Goal: Communication & Community: Participate in discussion

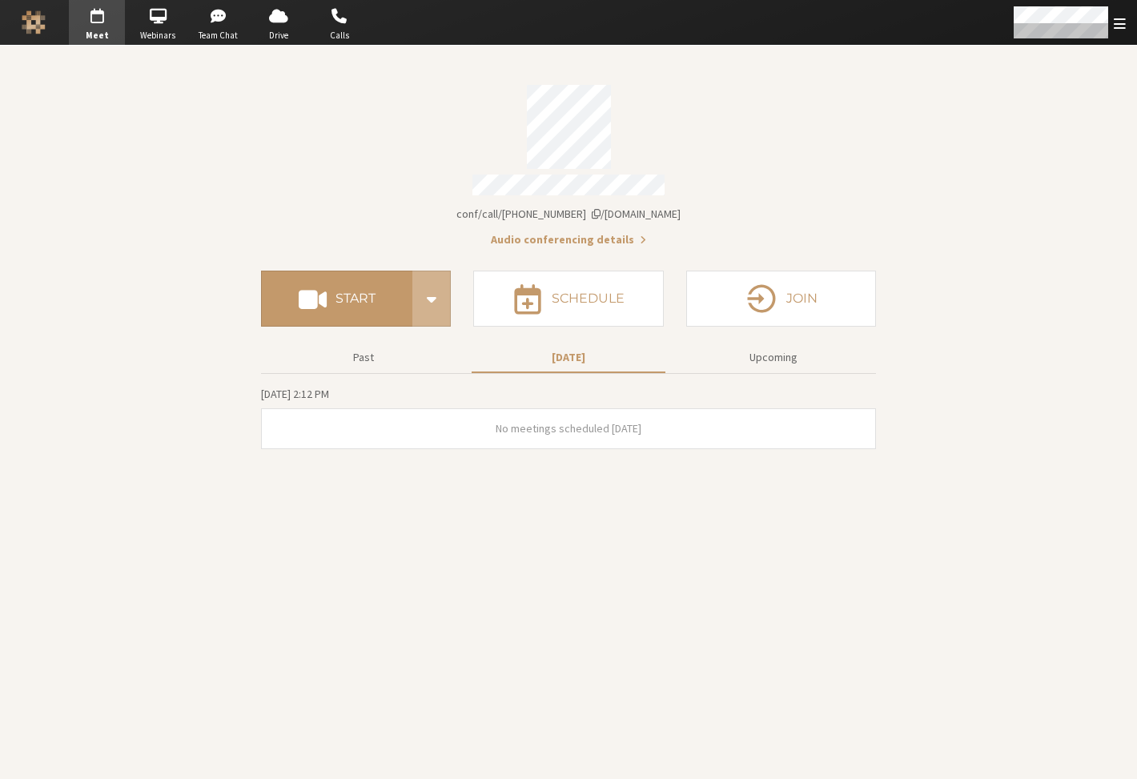
click at [590, 231] on button "Audio conferencing details" at bounding box center [568, 239] width 155 height 17
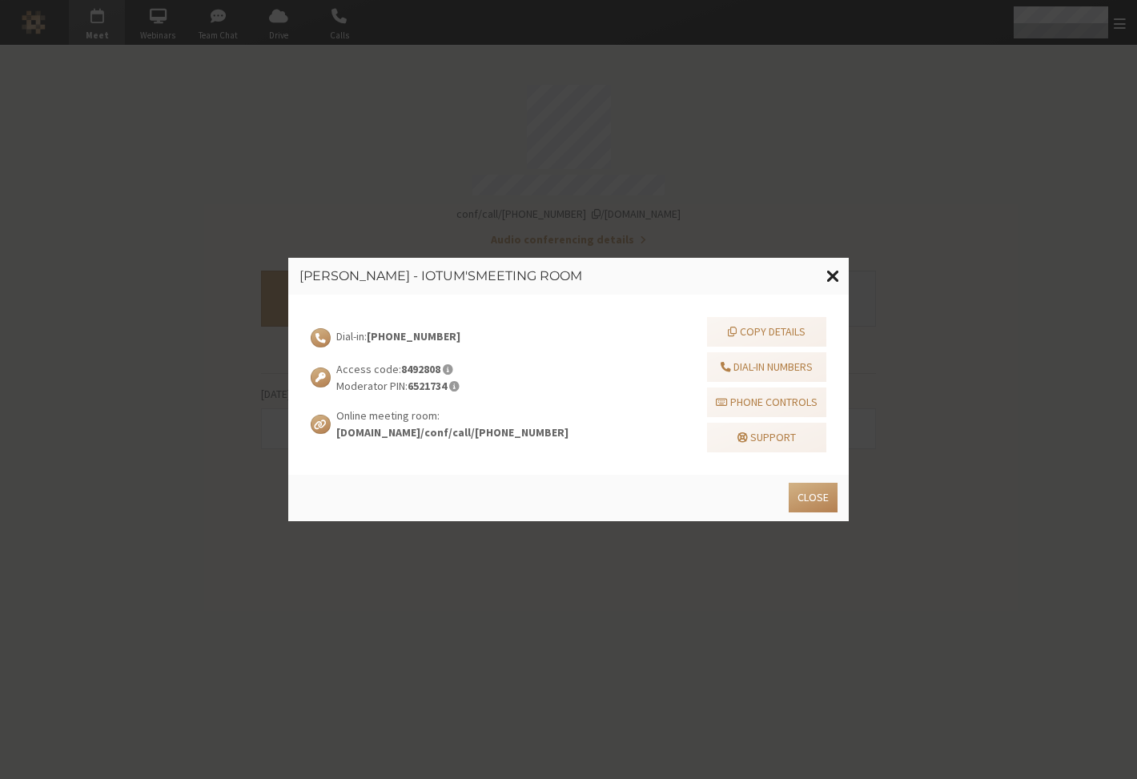
click at [824, 274] on button at bounding box center [833, 276] width 31 height 37
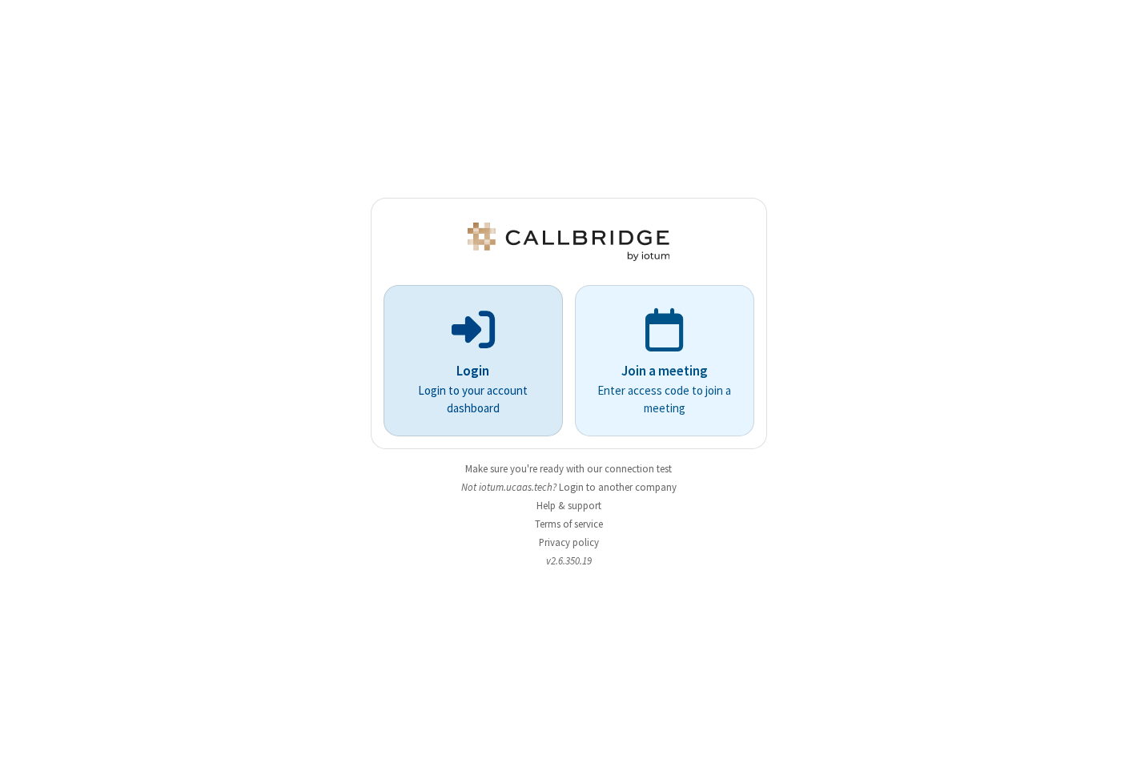
click at [460, 362] on p "Login" at bounding box center [473, 371] width 135 height 21
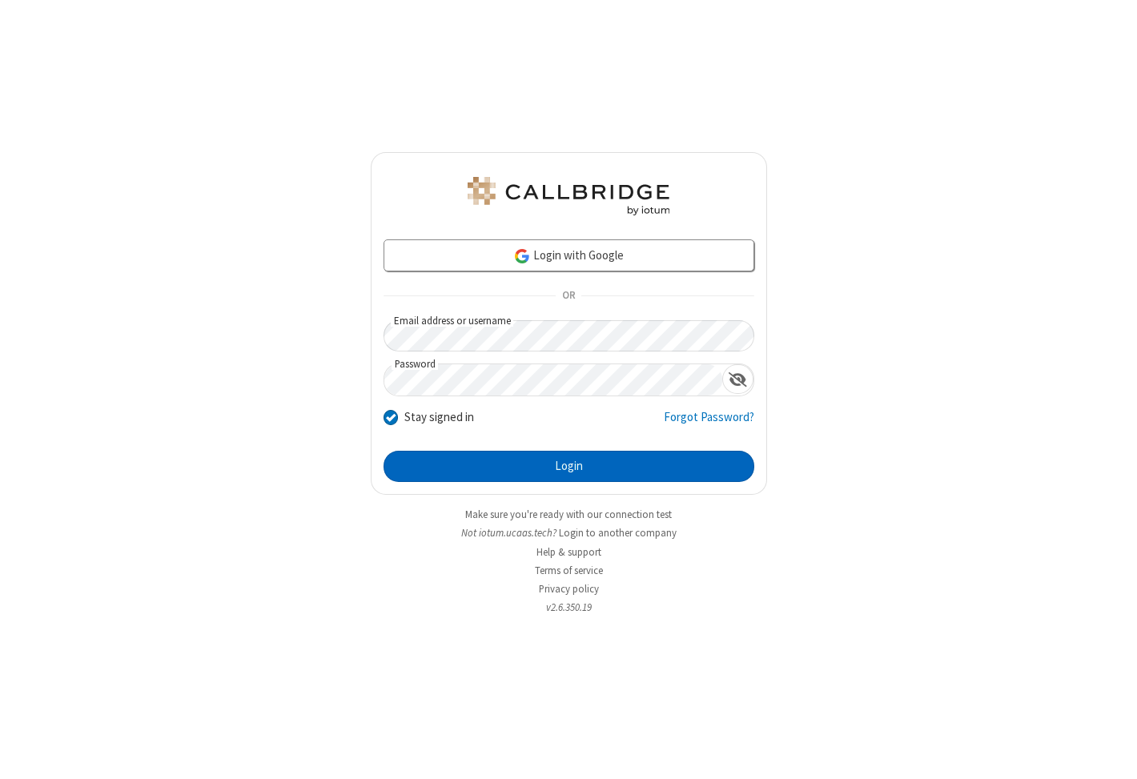
click at [439, 464] on button "Login" at bounding box center [569, 467] width 371 height 32
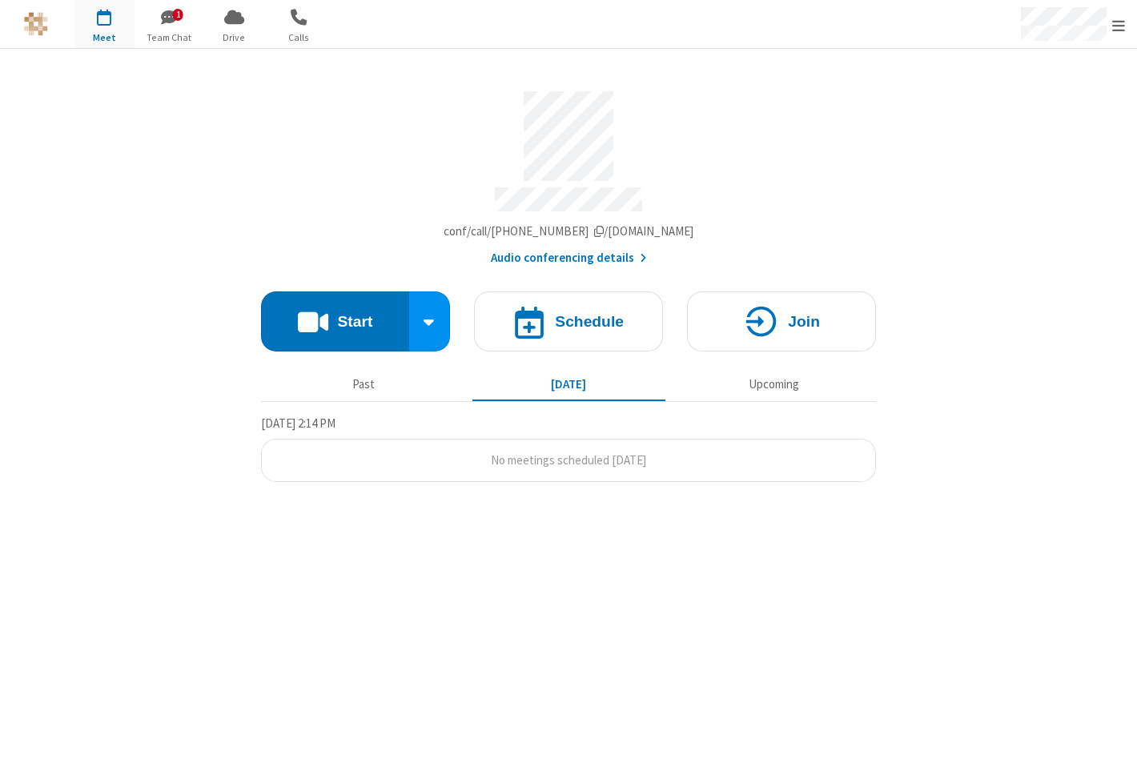
click at [613, 250] on button "Audio conferencing details" at bounding box center [569, 258] width 156 height 18
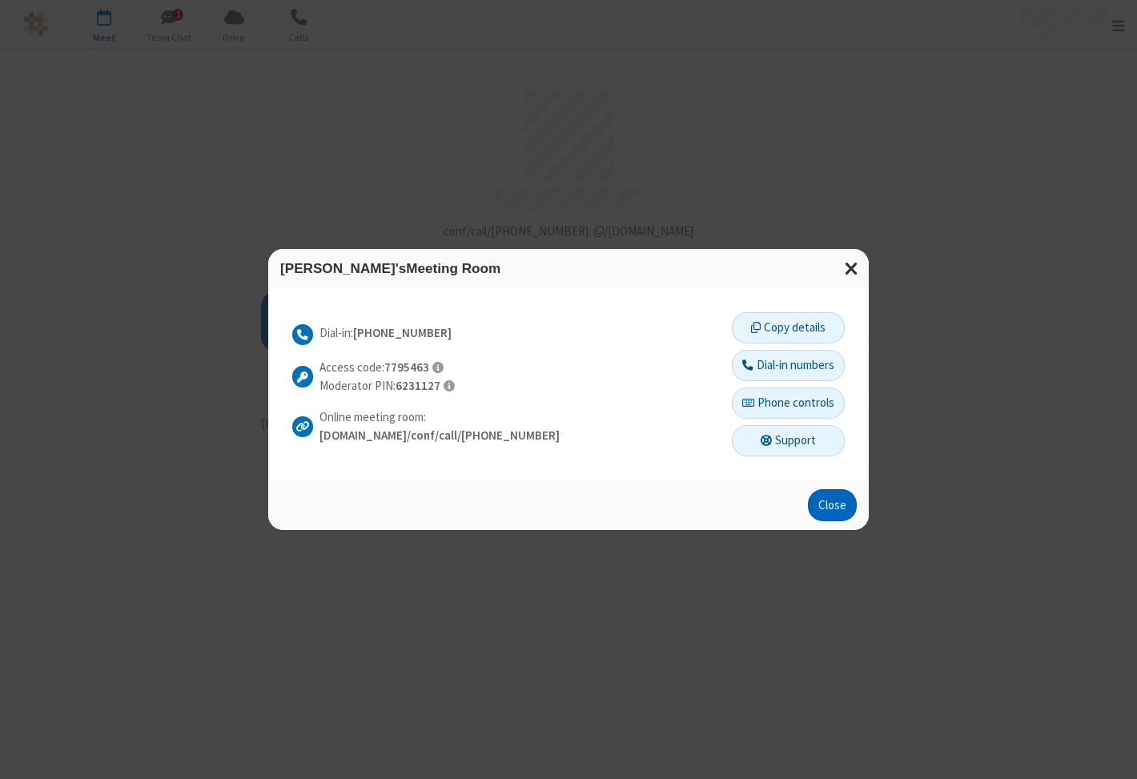
click at [842, 511] on button "Close" at bounding box center [832, 505] width 49 height 32
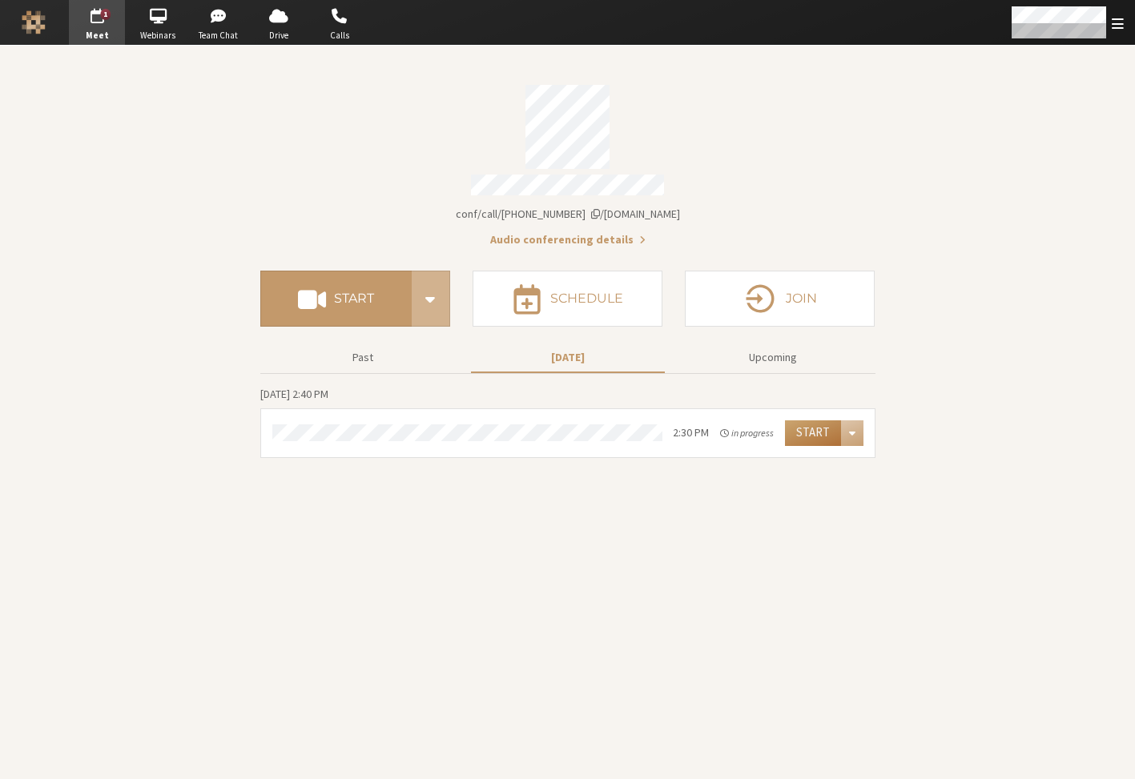
click at [802, 432] on button "Start" at bounding box center [813, 433] width 56 height 26
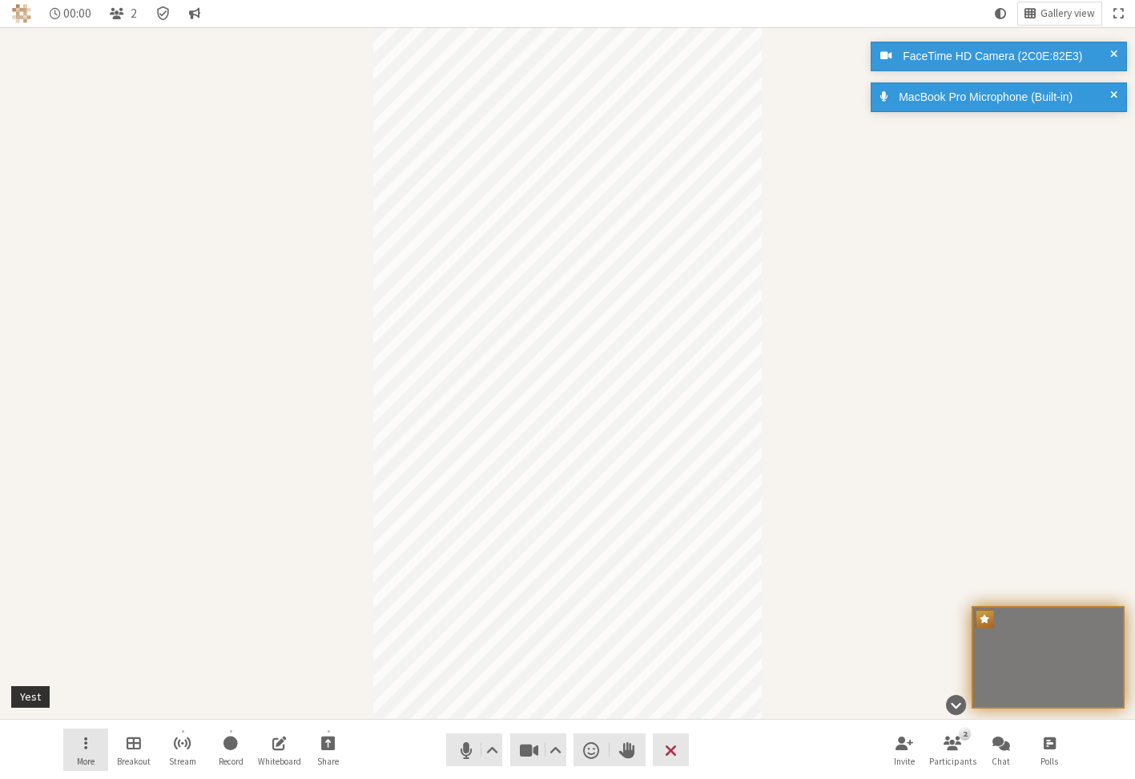
click at [78, 746] on button "More" at bounding box center [85, 750] width 45 height 43
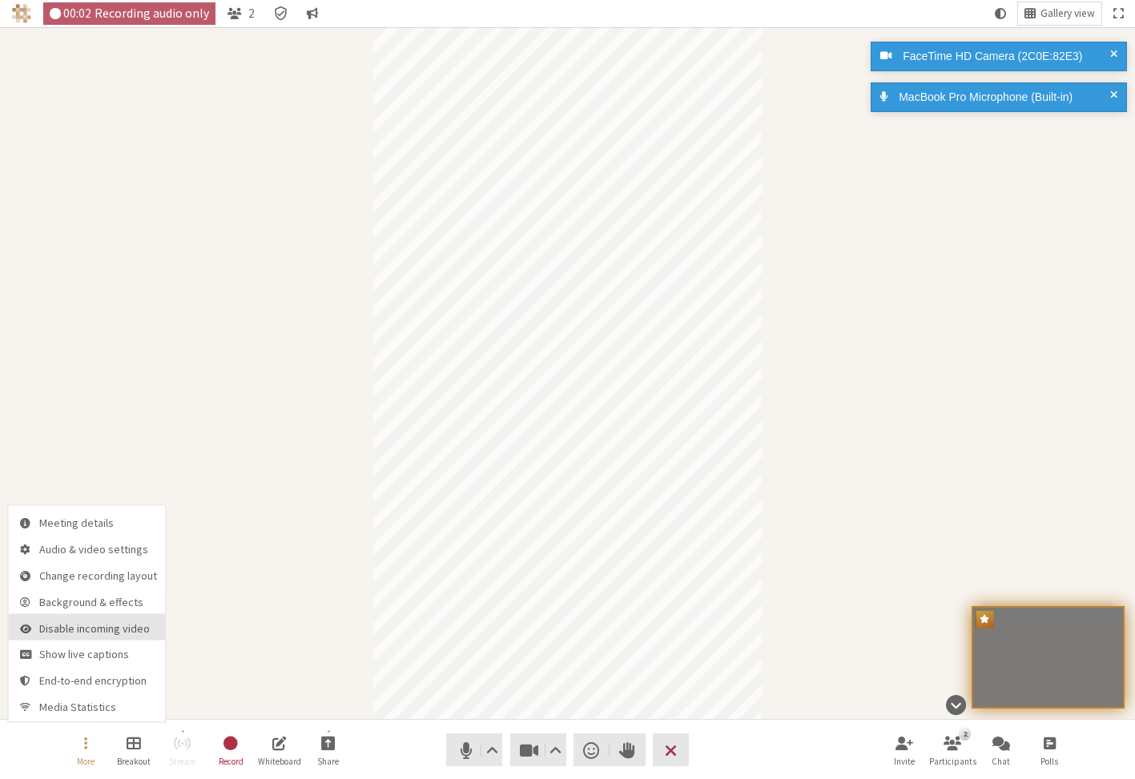
click at [82, 626] on span "Disable incoming video" at bounding box center [98, 628] width 118 height 12
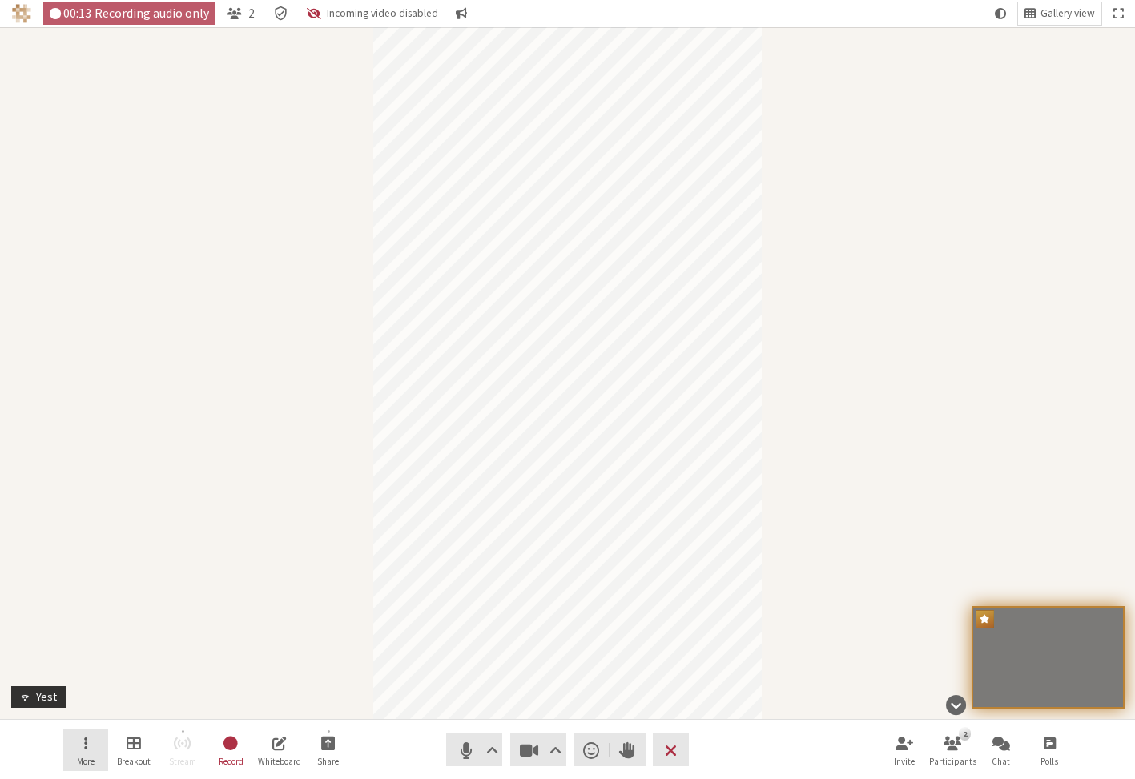
click at [67, 738] on button "More" at bounding box center [85, 750] width 45 height 43
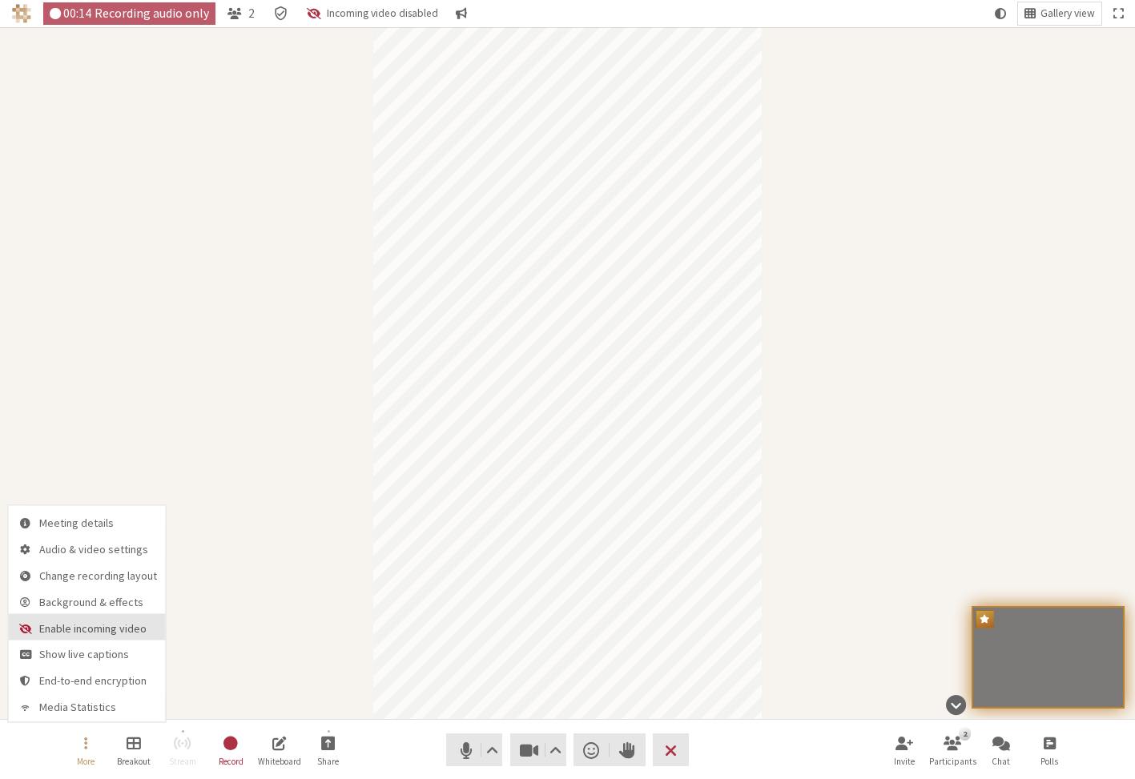
click at [61, 628] on span "Enable incoming video" at bounding box center [98, 628] width 118 height 12
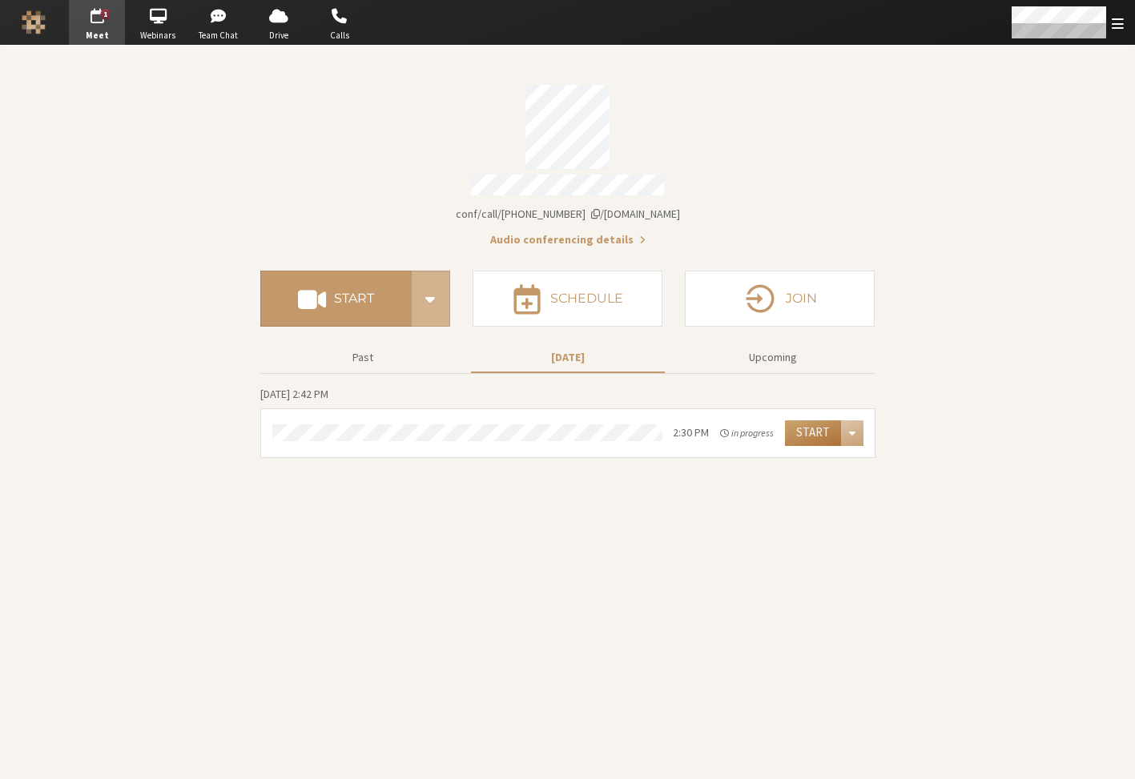
click at [824, 424] on button "Start" at bounding box center [813, 433] width 56 height 26
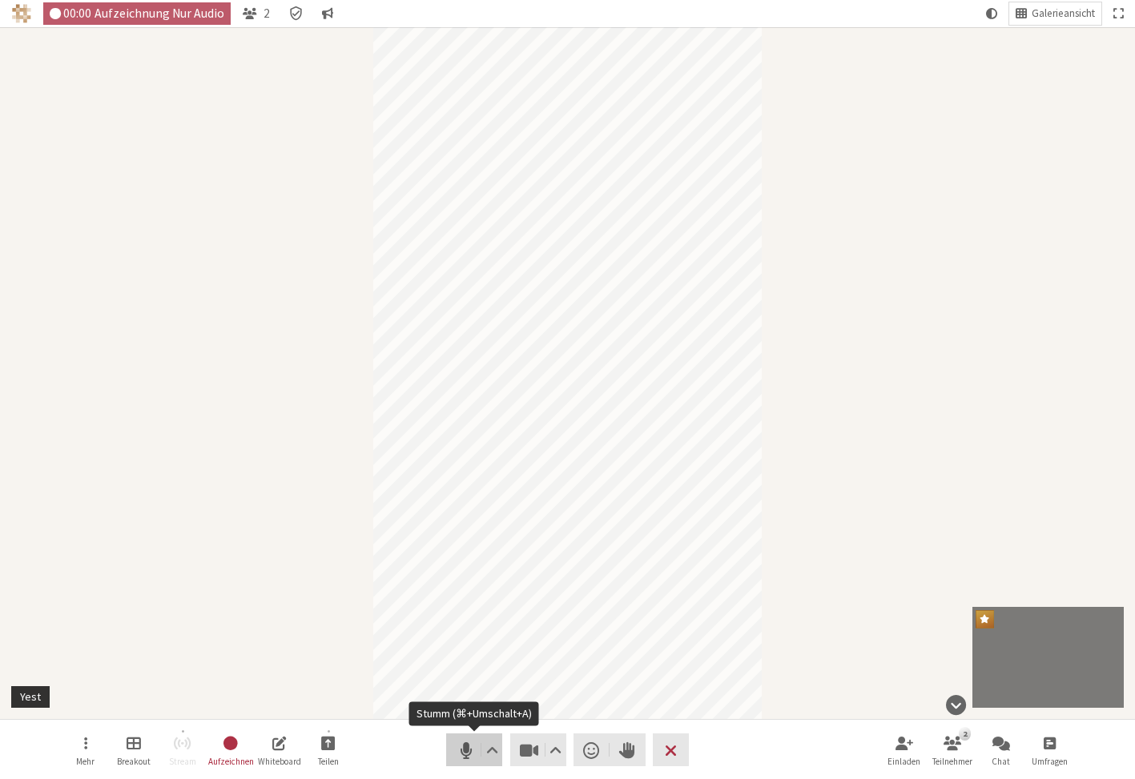
drag, startPoint x: 464, startPoint y: 750, endPoint x: 474, endPoint y: 741, distance: 13.6
click at [463, 751] on span "Stumm (⌘+Umschalt+A)" at bounding box center [465, 750] width 22 height 22
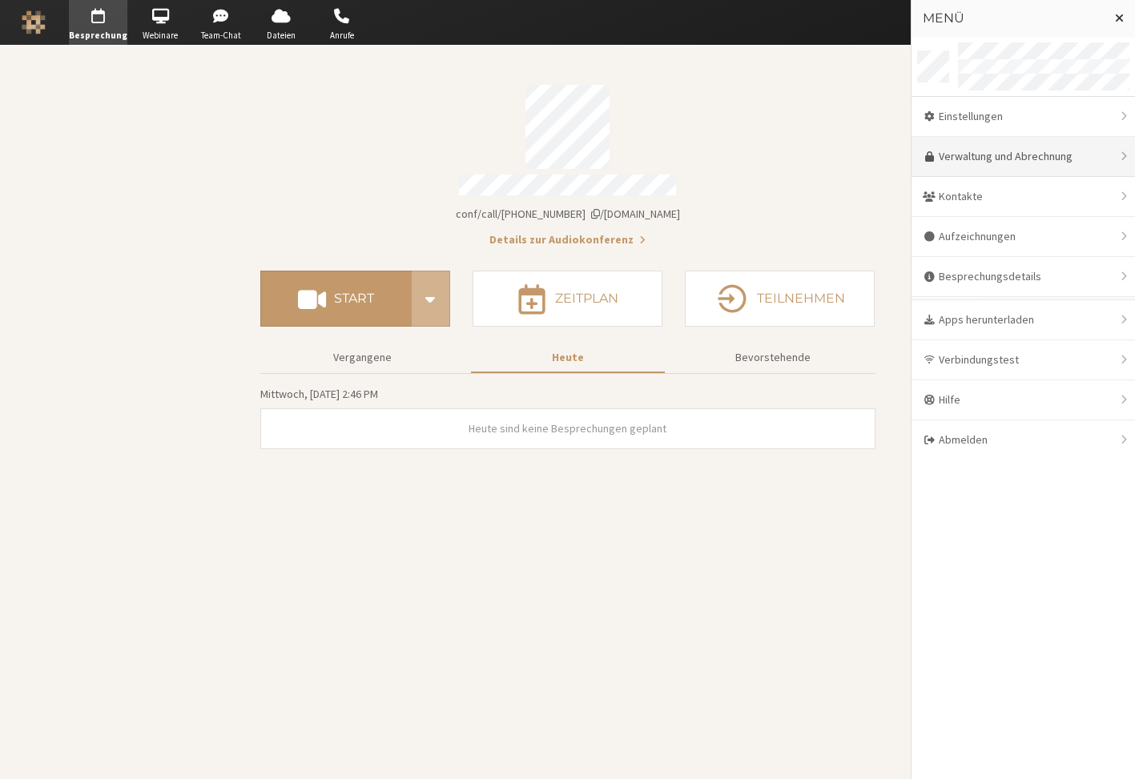
click at [985, 153] on link "Verwaltung und Abrechnung" at bounding box center [1022, 157] width 223 height 40
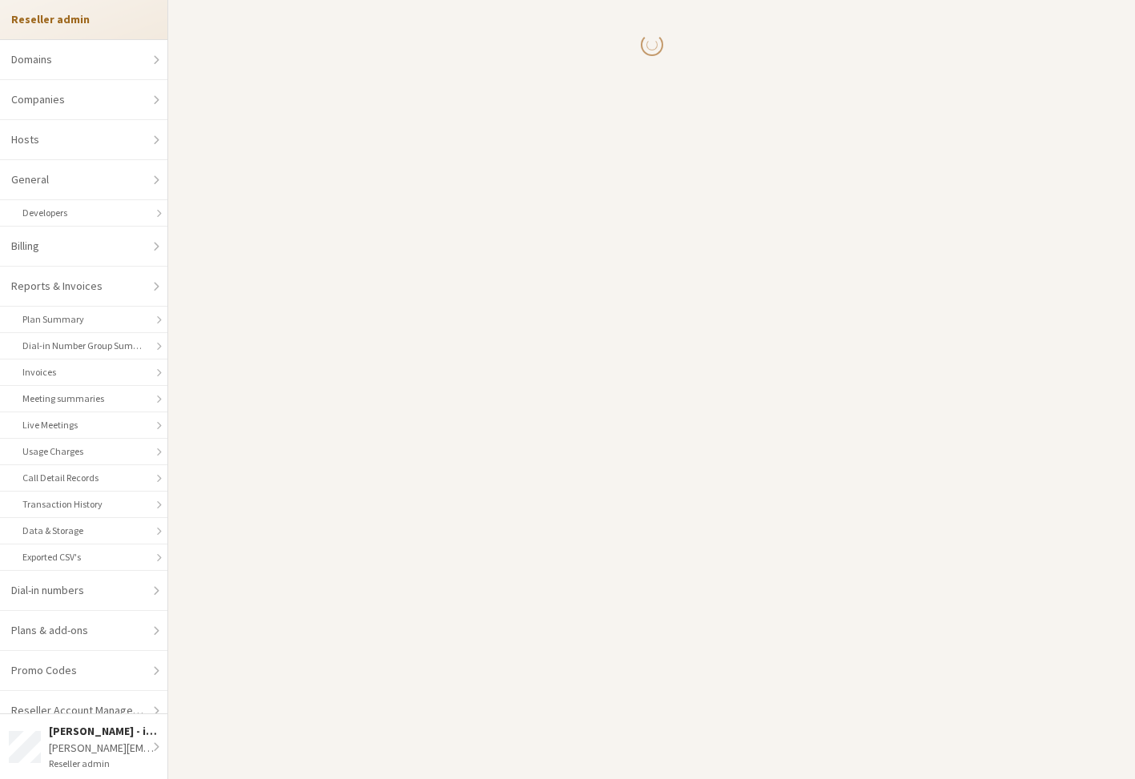
select select "10"
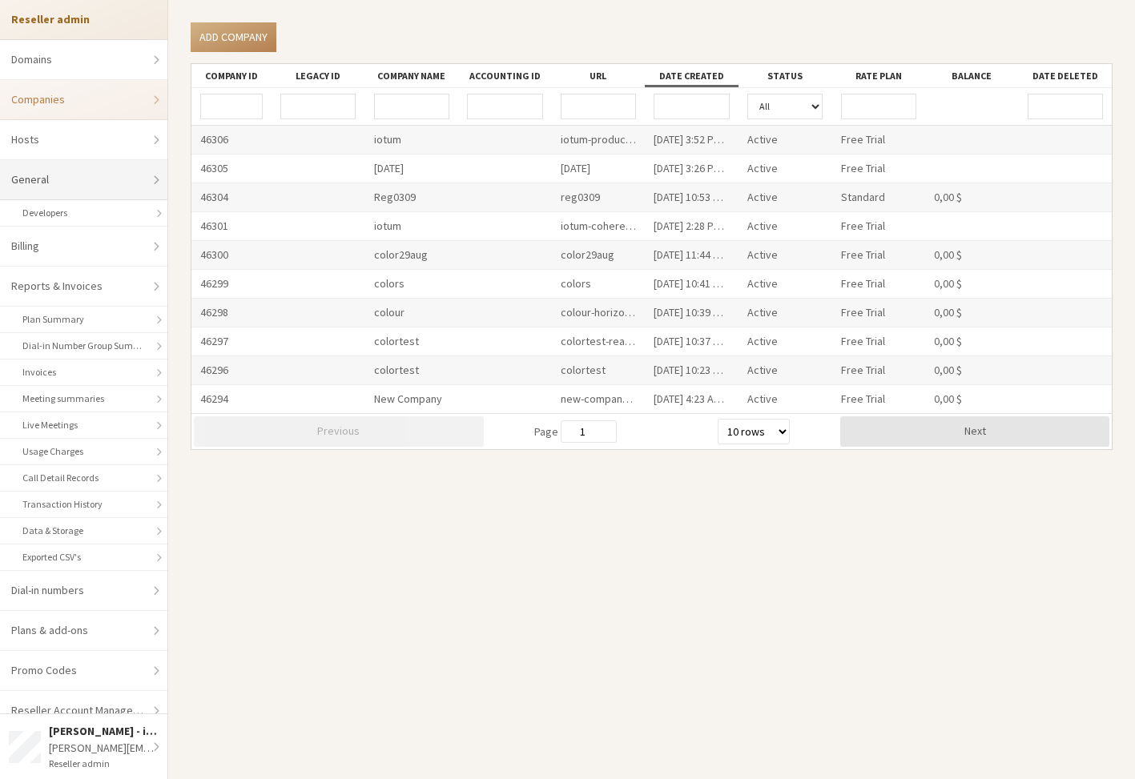
click at [90, 179] on link "General" at bounding box center [83, 180] width 167 height 40
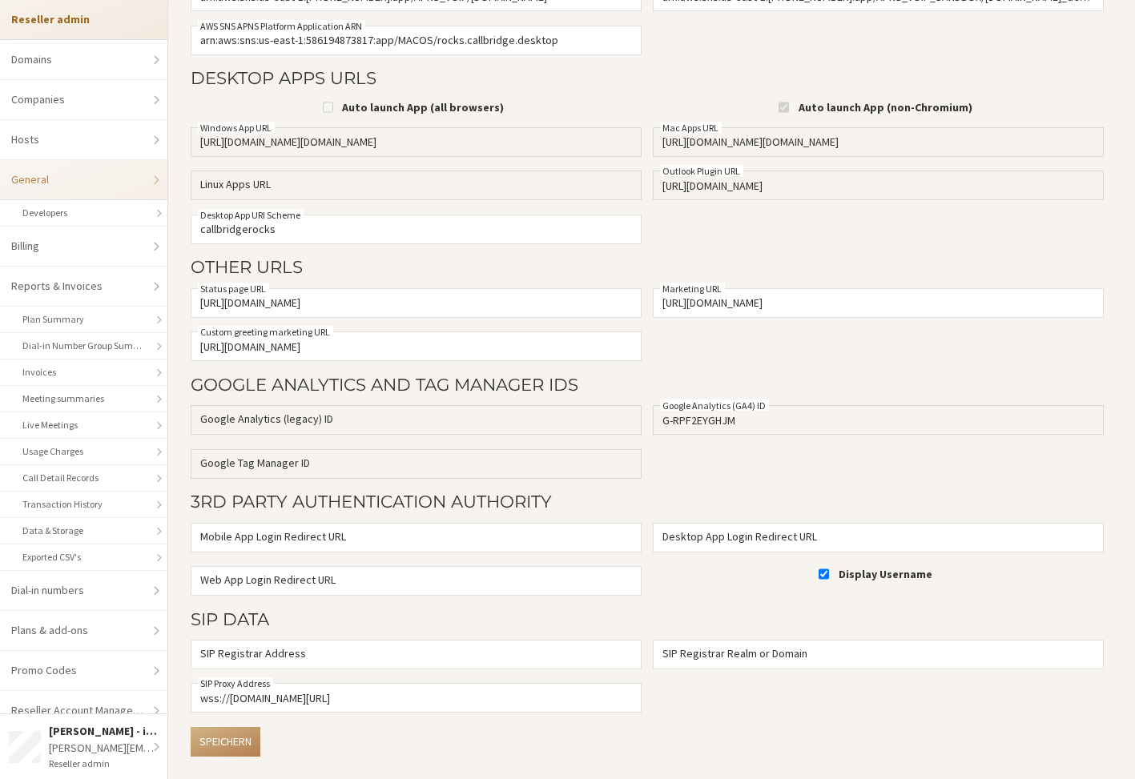
scroll to position [233, 0]
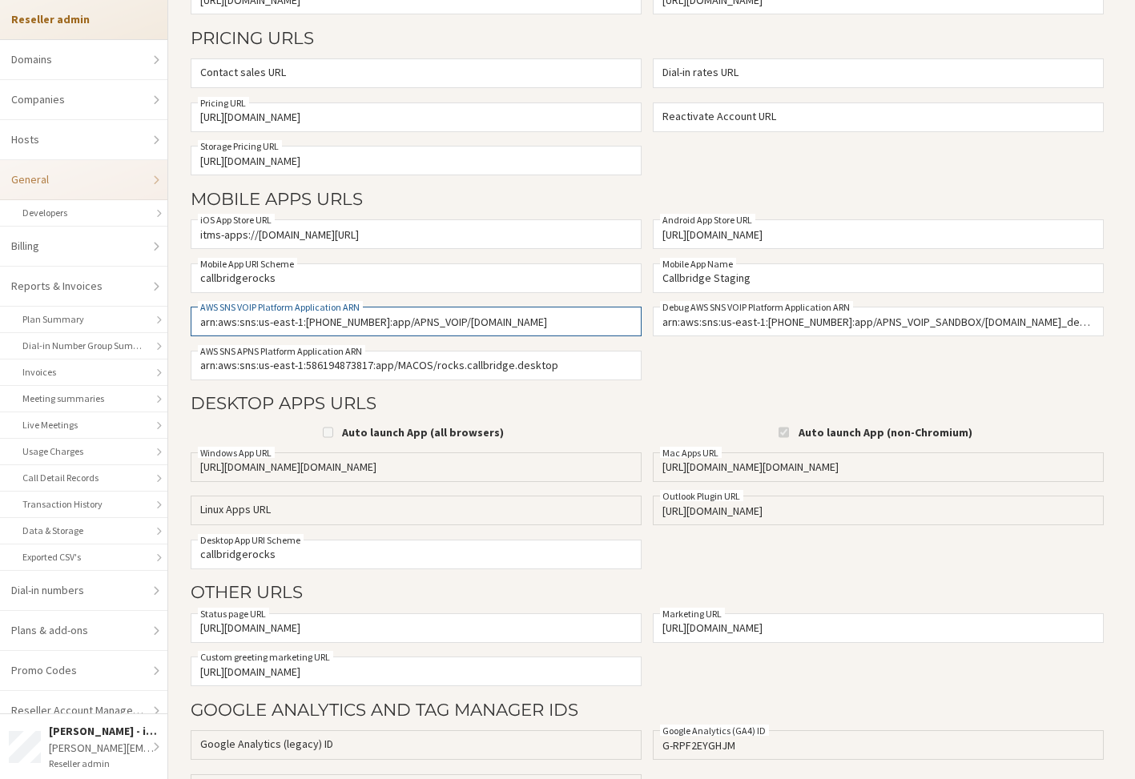
drag, startPoint x: 203, startPoint y: 306, endPoint x: 333, endPoint y: 294, distance: 130.3
click at [333, 294] on div "itms-apps://apps.apple.com/us/app/callbridge-staging/id1492723778 iOS App Store…" at bounding box center [647, 306] width 924 height 175
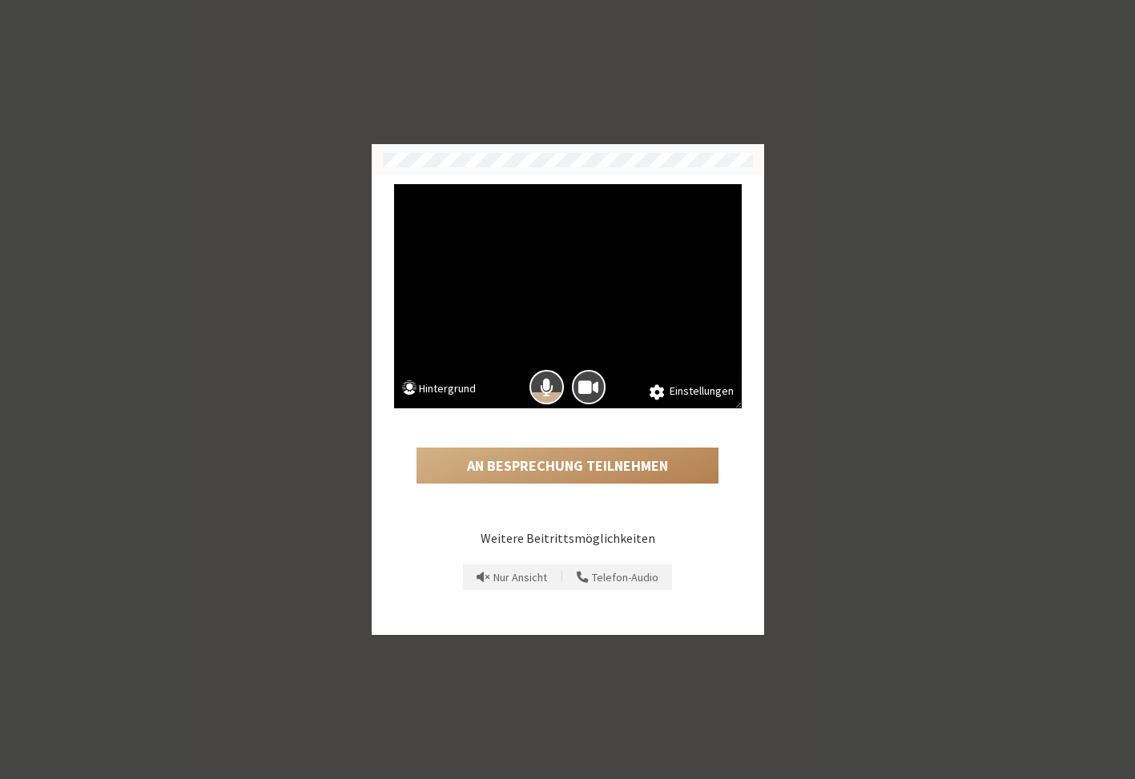
drag, startPoint x: 685, startPoint y: 540, endPoint x: 663, endPoint y: 526, distance: 26.2
click at [685, 540] on p "Weitere Beitrittsmöglichkeiten" at bounding box center [568, 537] width 348 height 19
click at [436, 386] on button "Hintergrund" at bounding box center [439, 390] width 74 height 20
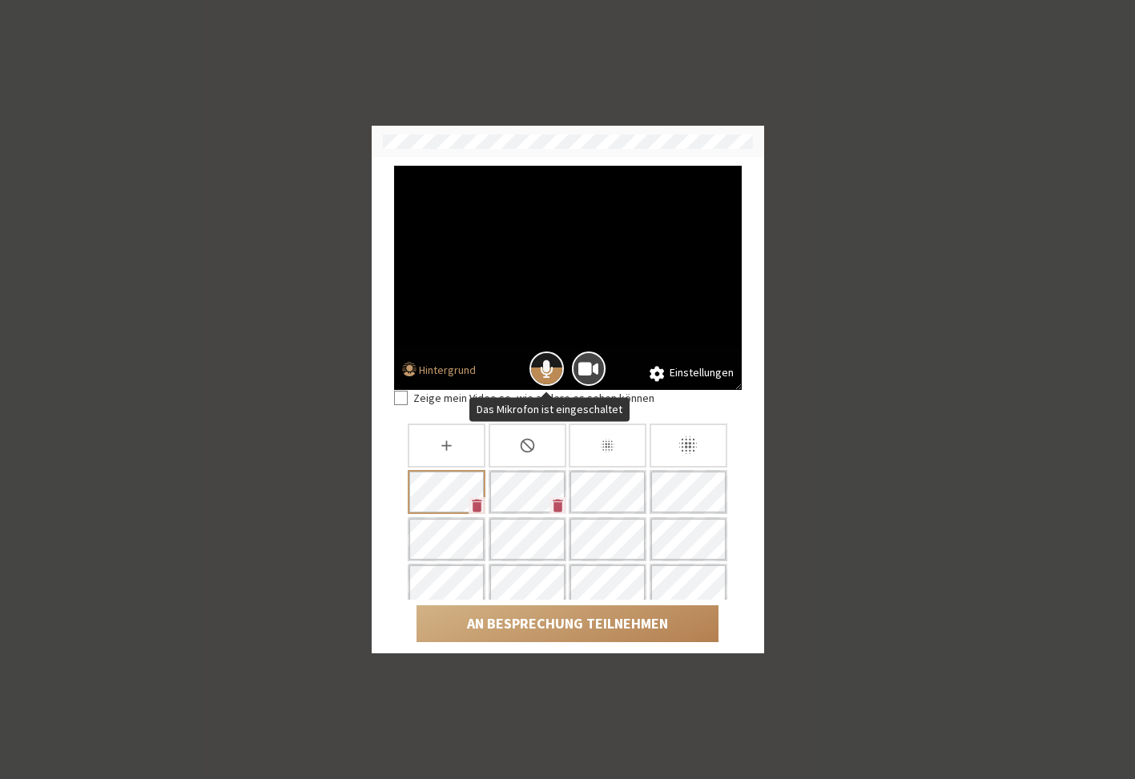
click at [542, 366] on span "Das Mikrofon ist eingeschaltet" at bounding box center [547, 369] width 14 height 22
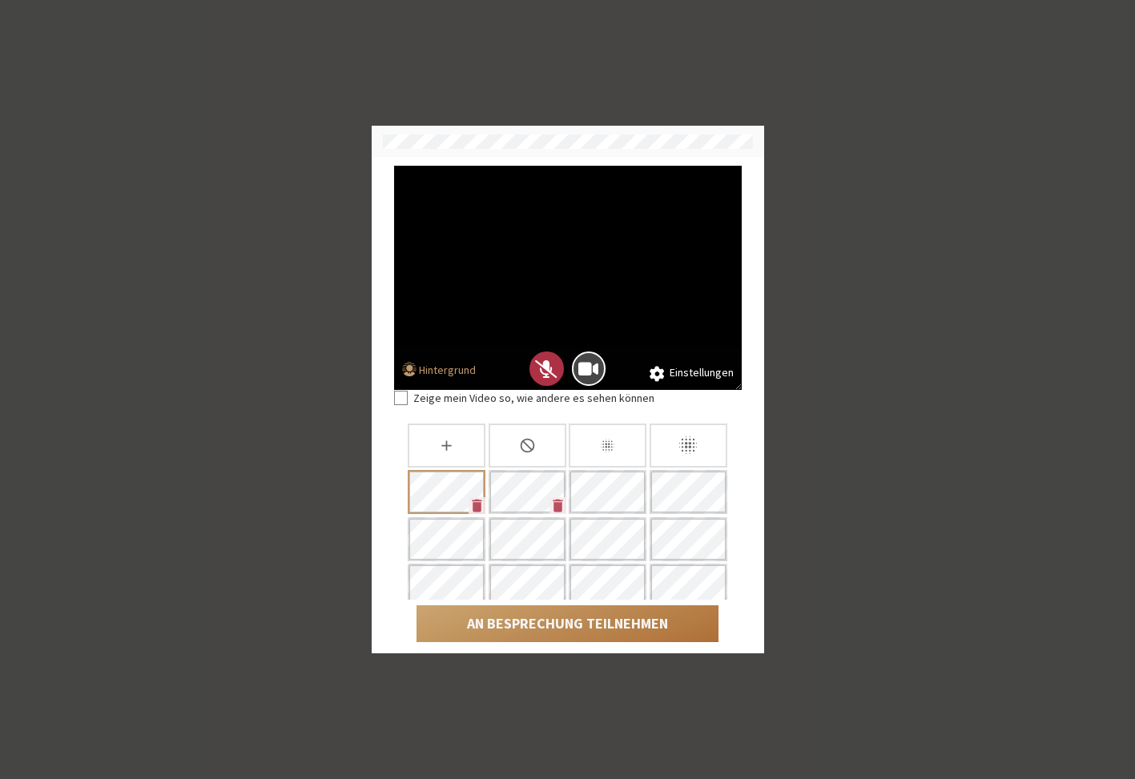
click at [544, 617] on button "An Besprechung teilnehmen" at bounding box center [567, 623] width 302 height 37
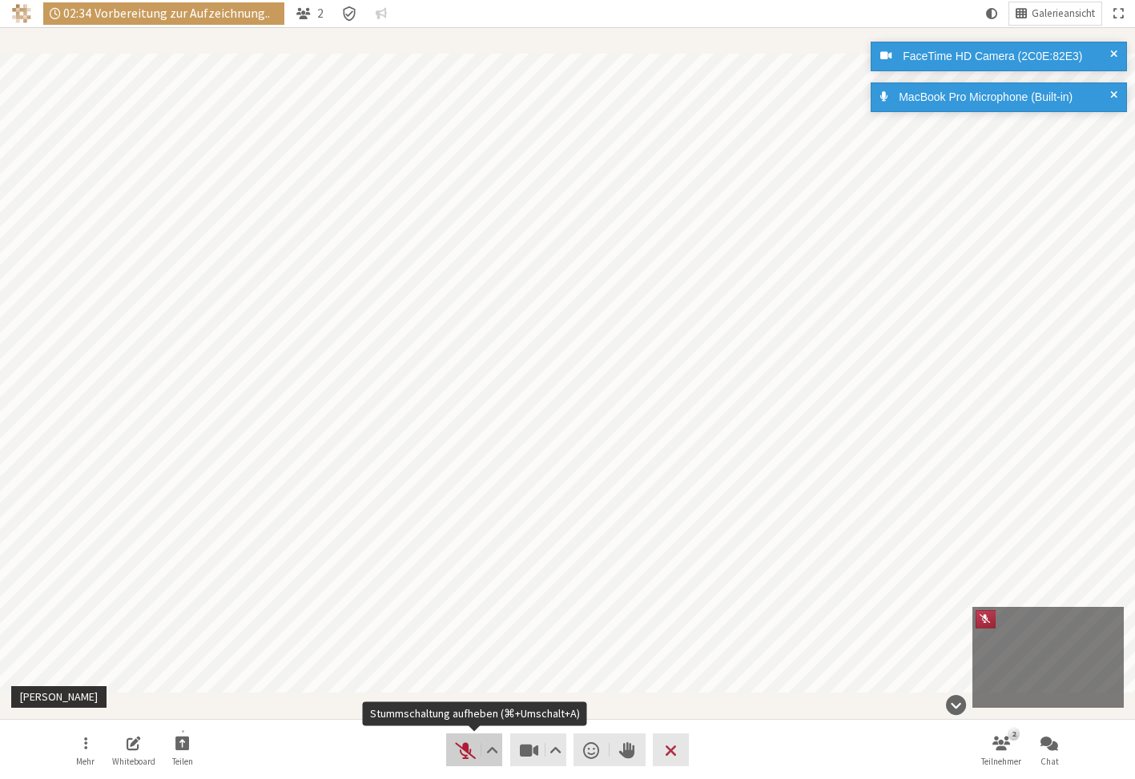
click at [463, 746] on span "Stummschaltung aufheben (⌘+Umschalt+A)" at bounding box center [465, 750] width 22 height 22
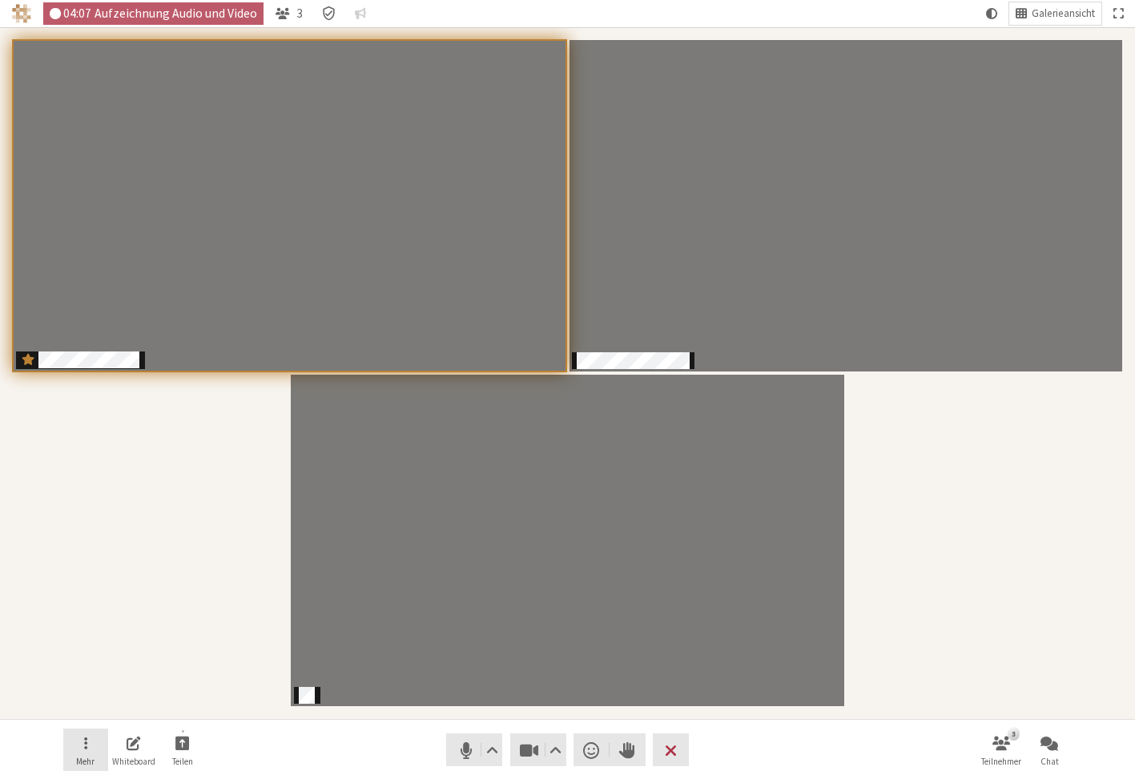
click at [82, 749] on button "Mehr" at bounding box center [85, 750] width 45 height 43
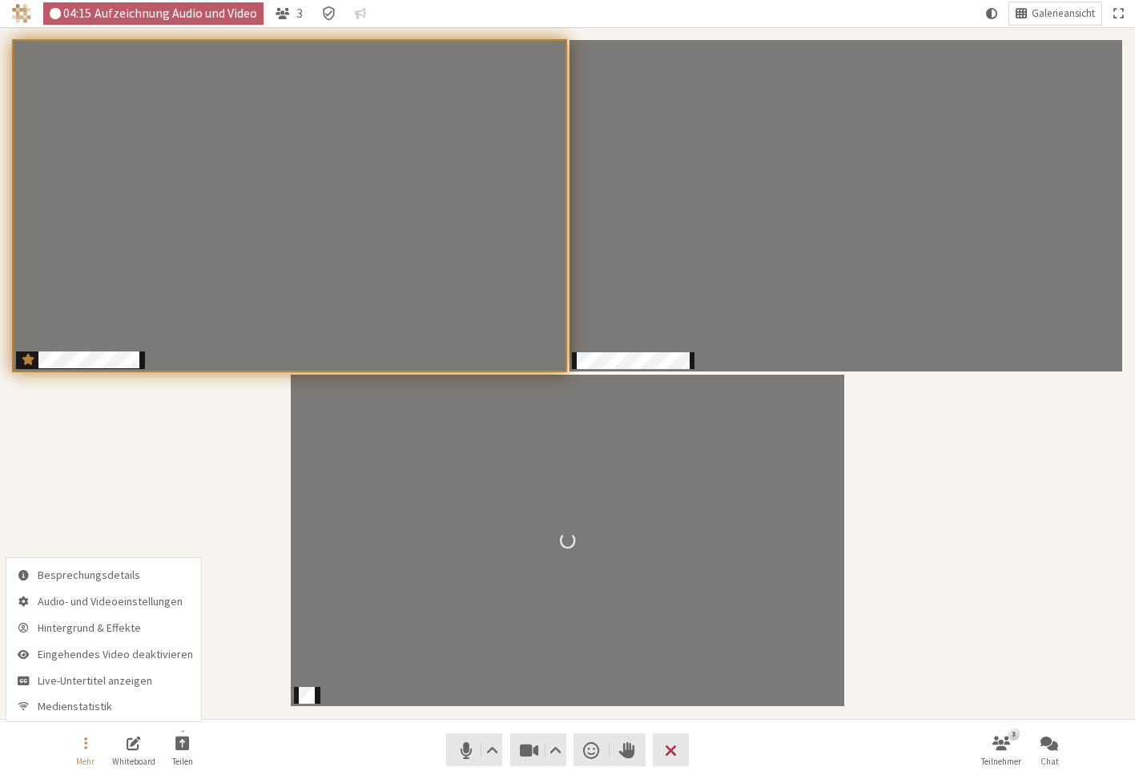
click at [1051, 540] on div "Teilnehmer" at bounding box center [567, 372] width 1112 height 669
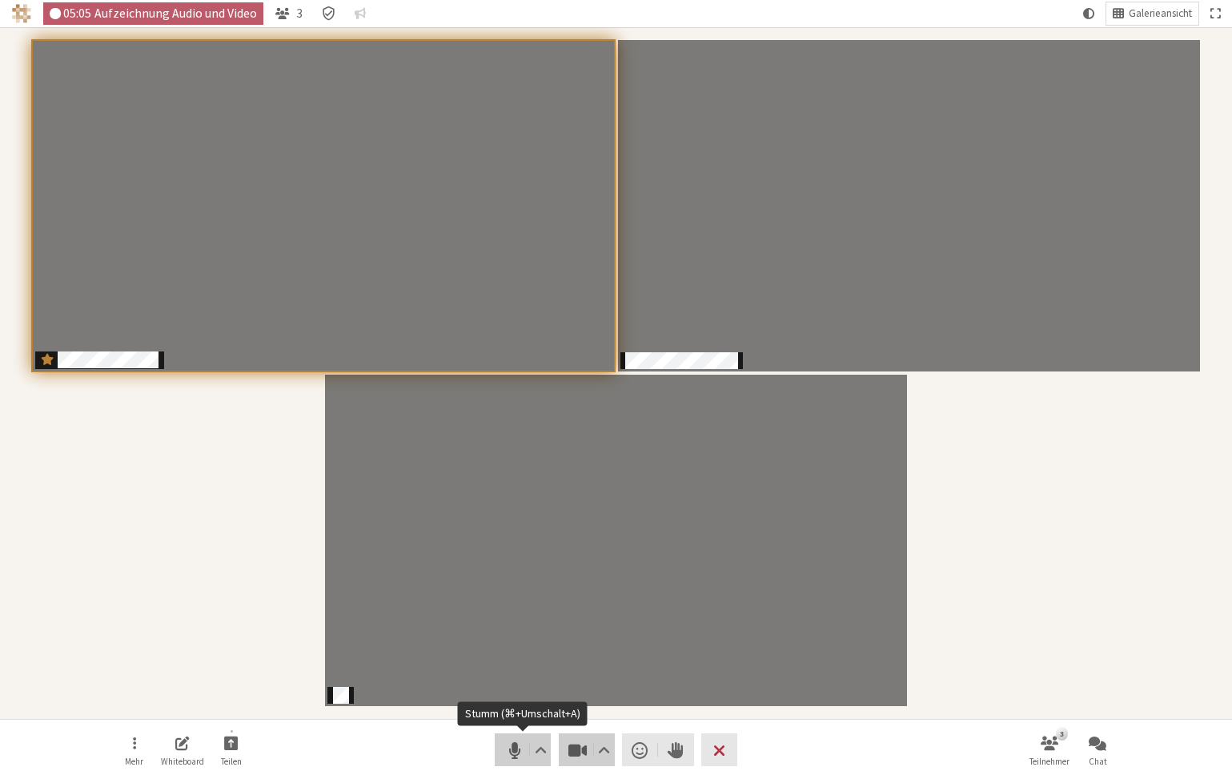
drag, startPoint x: 516, startPoint y: 752, endPoint x: 580, endPoint y: 754, distance: 64.1
click at [516, 751] on span "Stumm (⌘+Umschalt+A)" at bounding box center [514, 750] width 22 height 22
click at [512, 748] on span "Stummschaltung aufheben (⌘+Umschalt+A)" at bounding box center [514, 750] width 22 height 22
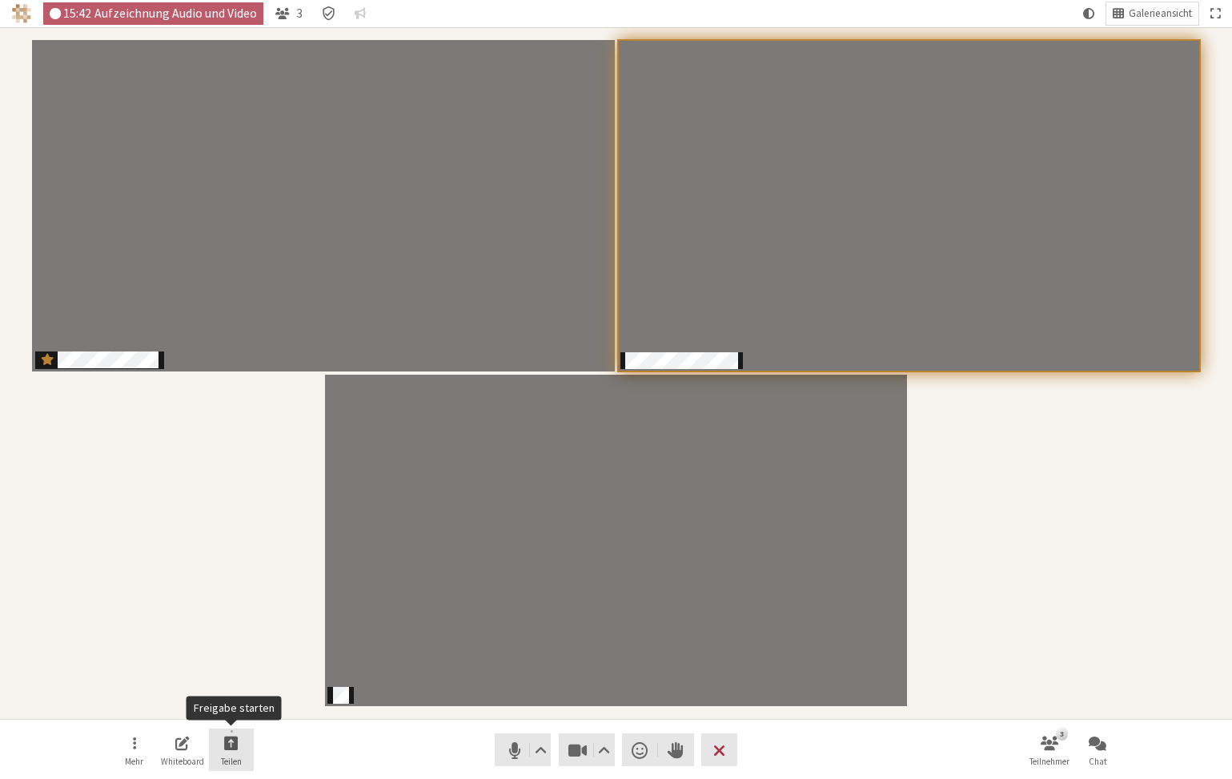
click at [221, 749] on button "Teilen" at bounding box center [231, 750] width 45 height 43
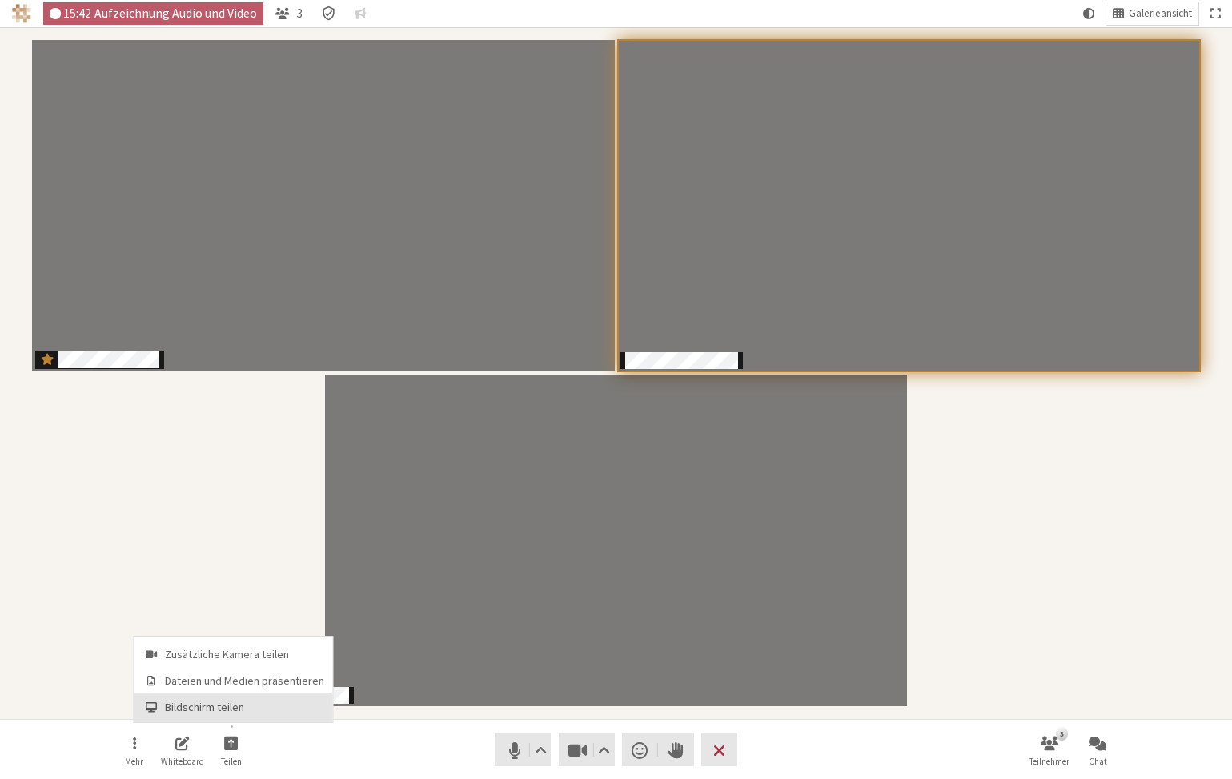
click at [239, 707] on span "Bildschirm teilen" at bounding box center [244, 707] width 159 height 12
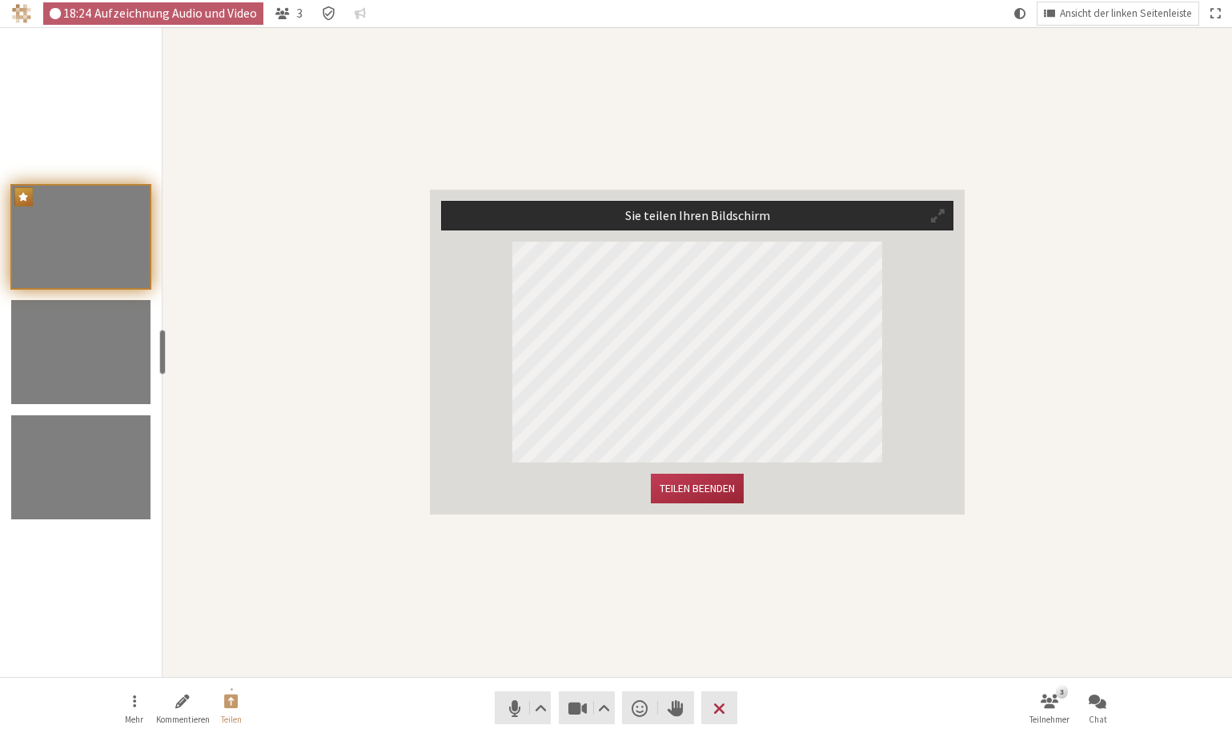
click at [940, 211] on span "Teilnehmer" at bounding box center [938, 215] width 14 height 15
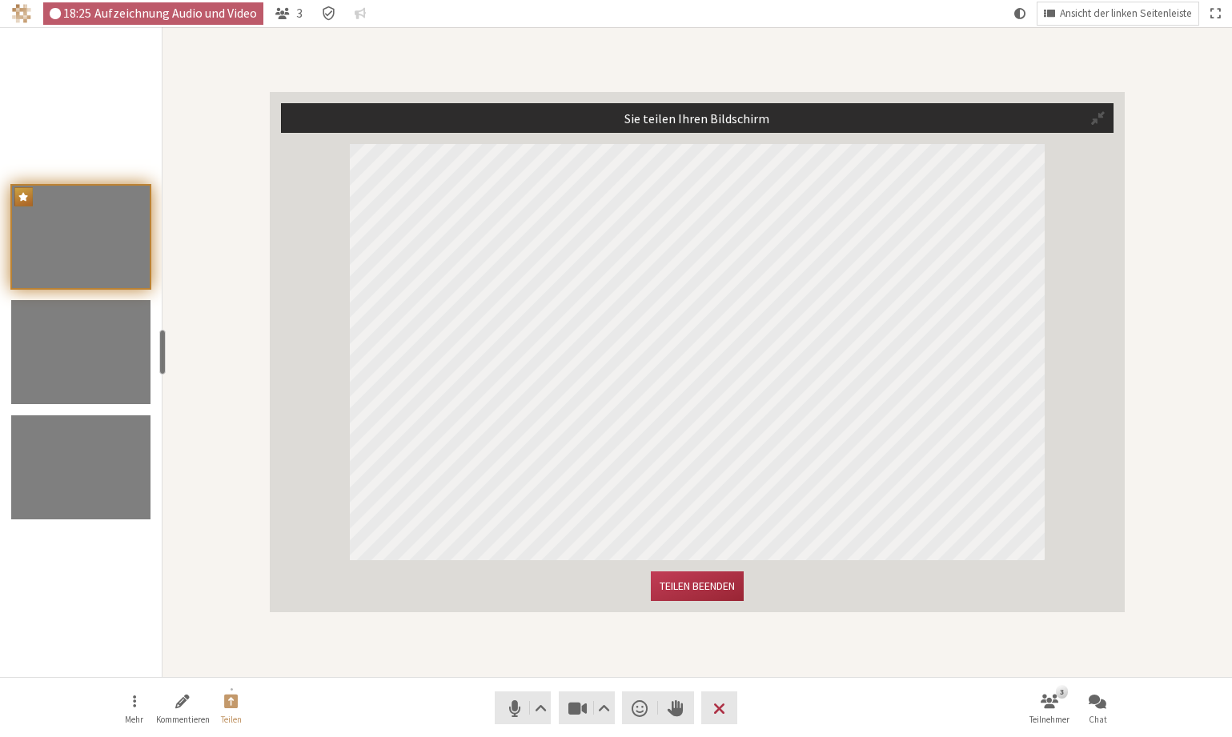
click at [1097, 120] on span "Teilnehmer" at bounding box center [1098, 118] width 14 height 15
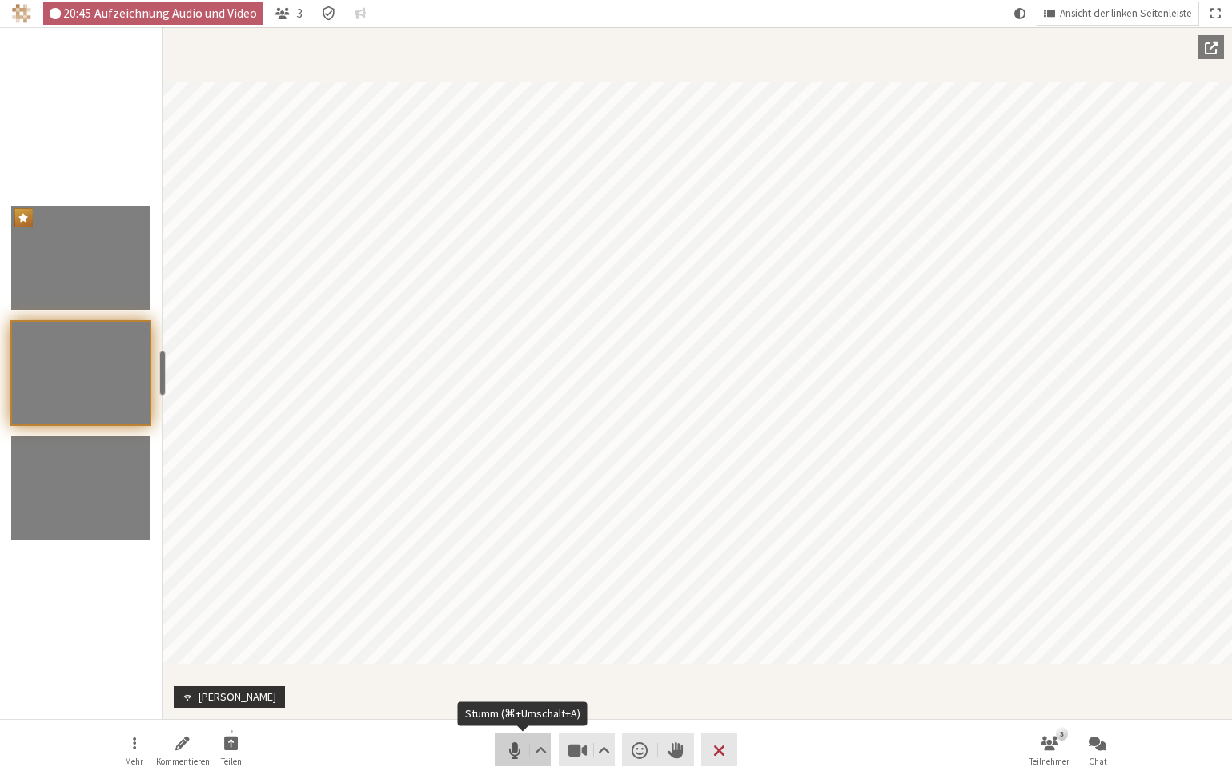
click at [510, 756] on span "Stumm (⌘+Umschalt+A)" at bounding box center [514, 750] width 22 height 22
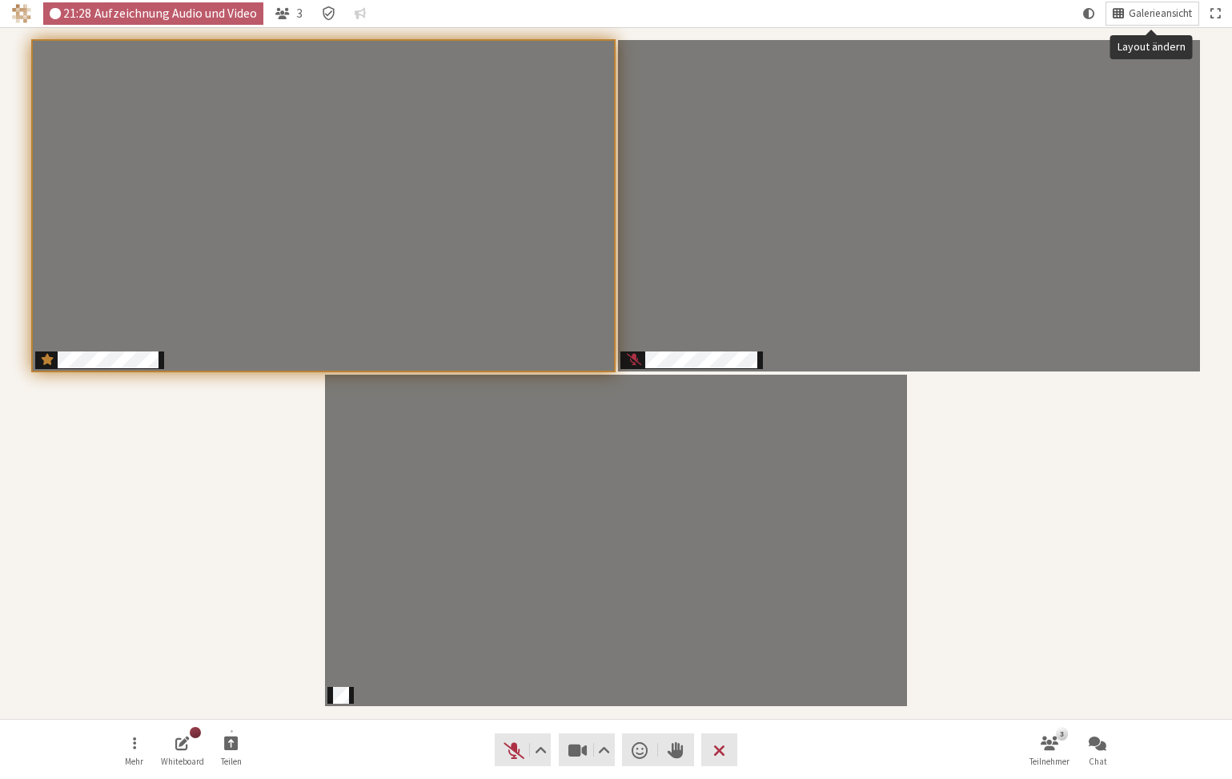
click at [1131, 10] on span "Galerieansicht" at bounding box center [1160, 14] width 63 height 12
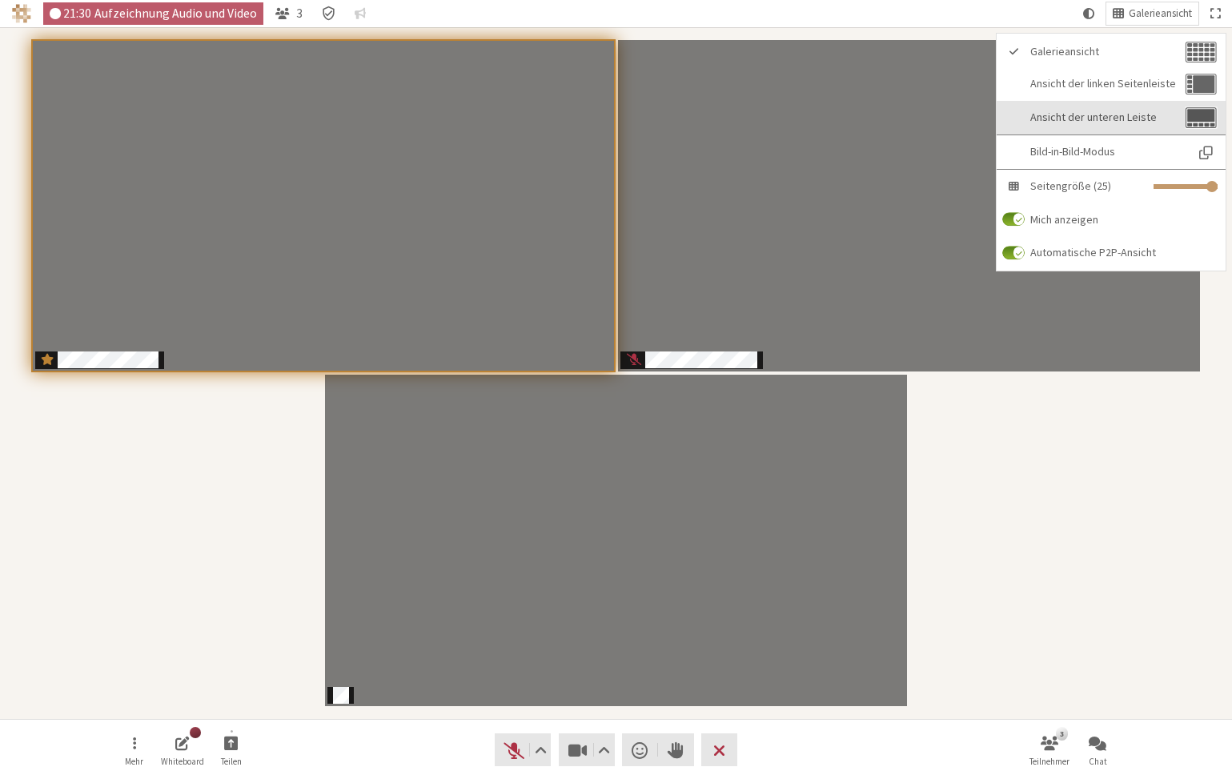
click at [1091, 111] on span "Ansicht der unteren Leiste" at bounding box center [1106, 117] width 151 height 12
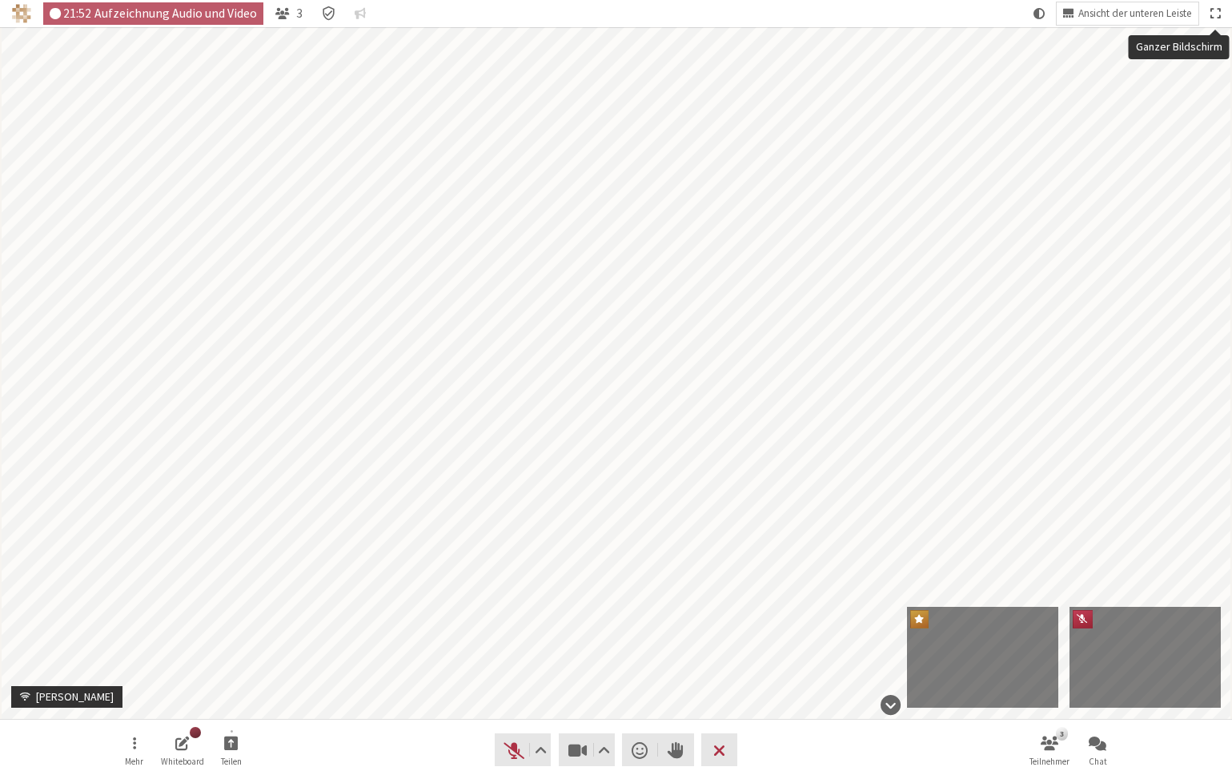
click at [1134, 12] on span "Ganzer Bildschirm" at bounding box center [1216, 13] width 10 height 14
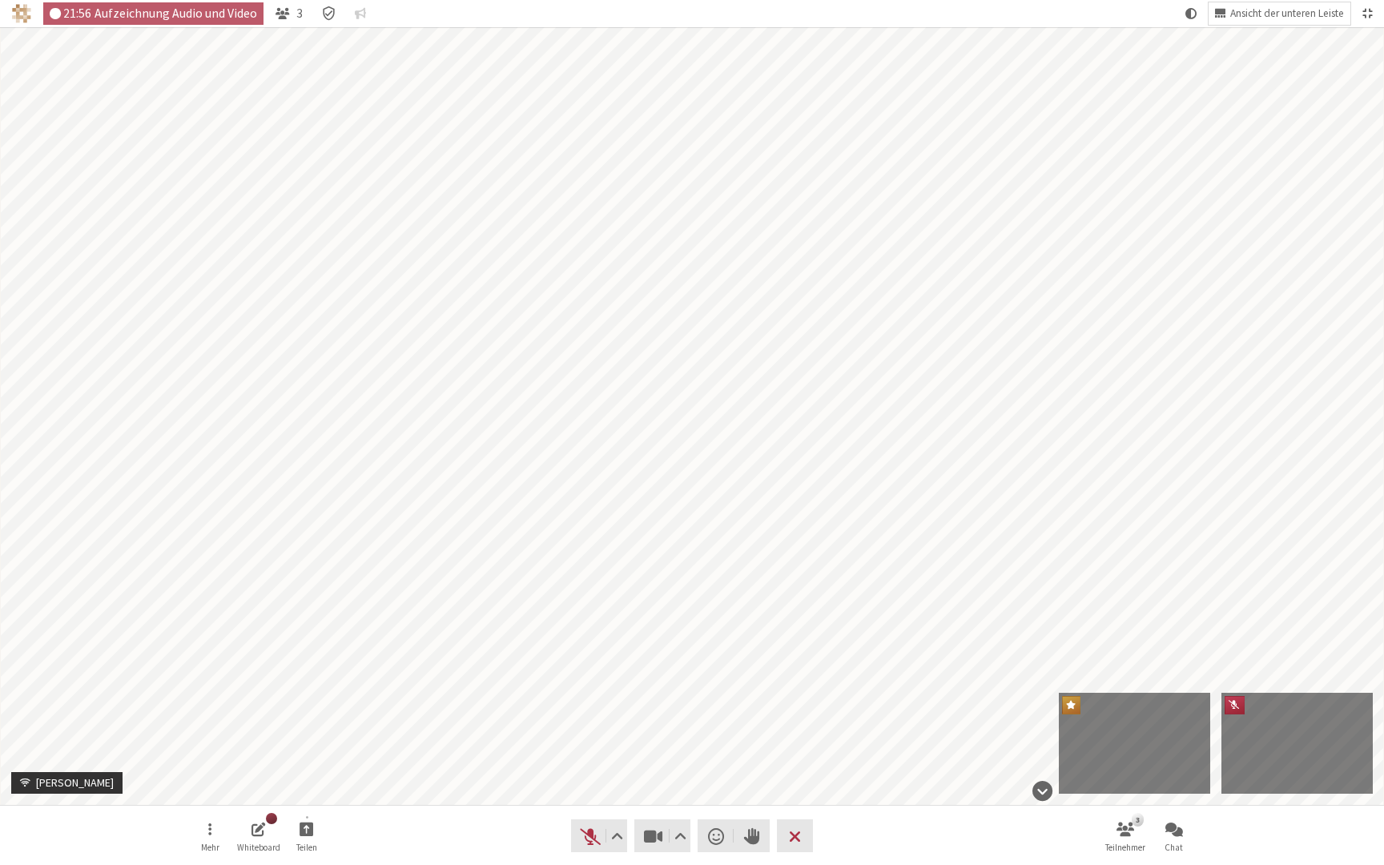
click at [1134, 8] on span "Vollbildmodus beenden" at bounding box center [1367, 13] width 10 height 14
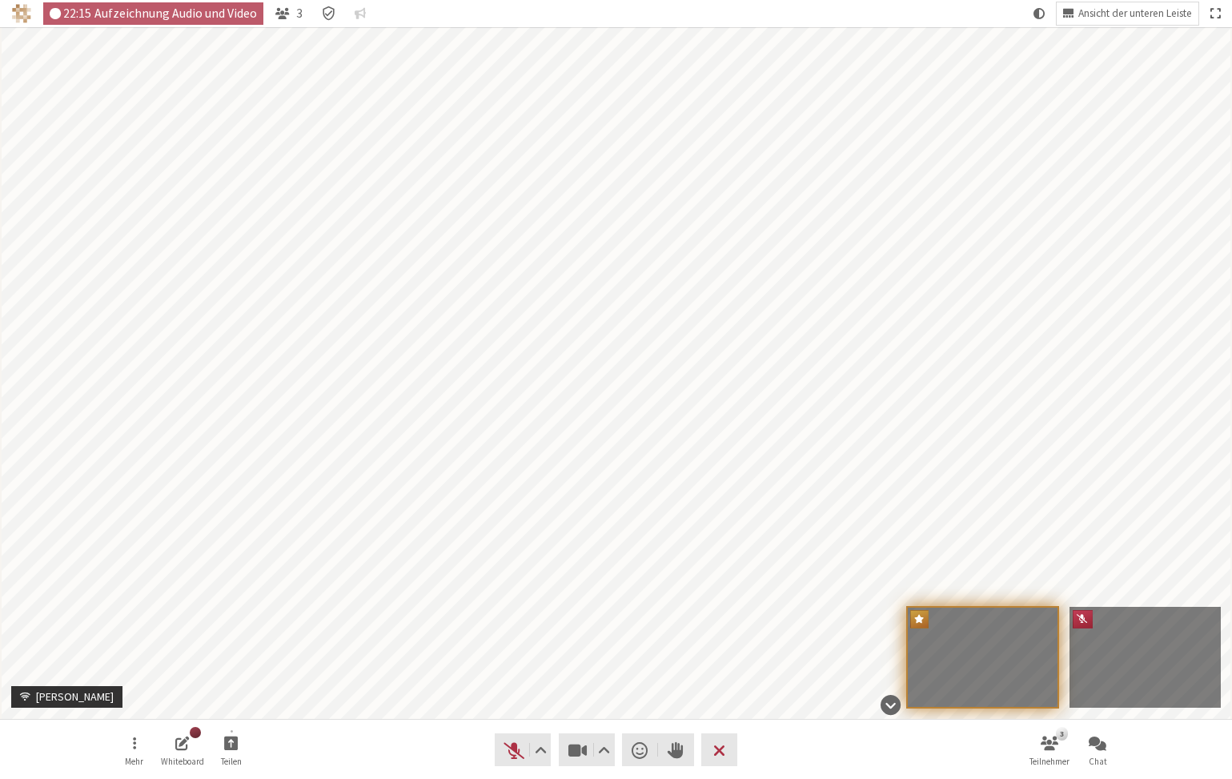
click at [1134, 9] on span "Ganzer Bildschirm" at bounding box center [1216, 13] width 10 height 14
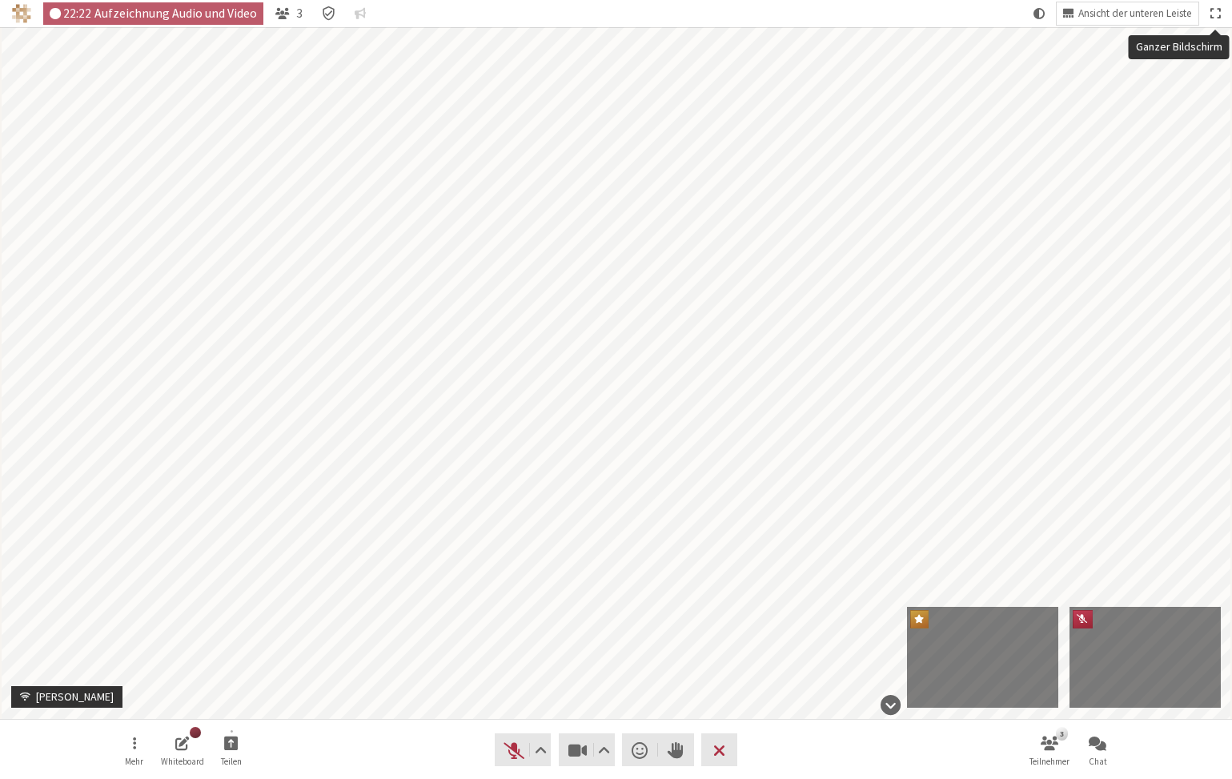
click at [1134, 14] on span "Ganzer Bildschirm" at bounding box center [1216, 13] width 10 height 14
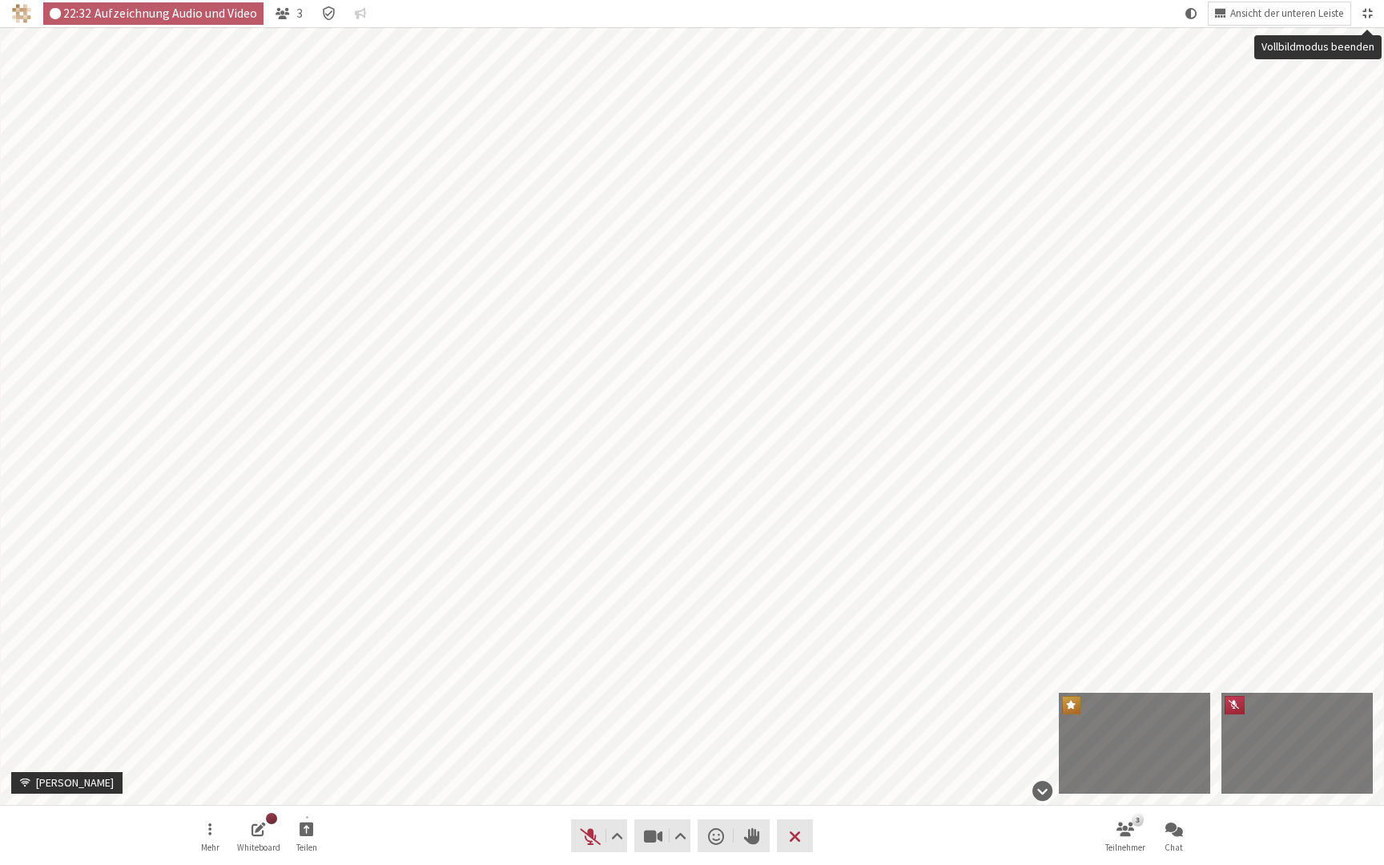
click at [1134, 12] on span "Vollbildmodus beenden" at bounding box center [1367, 13] width 10 height 14
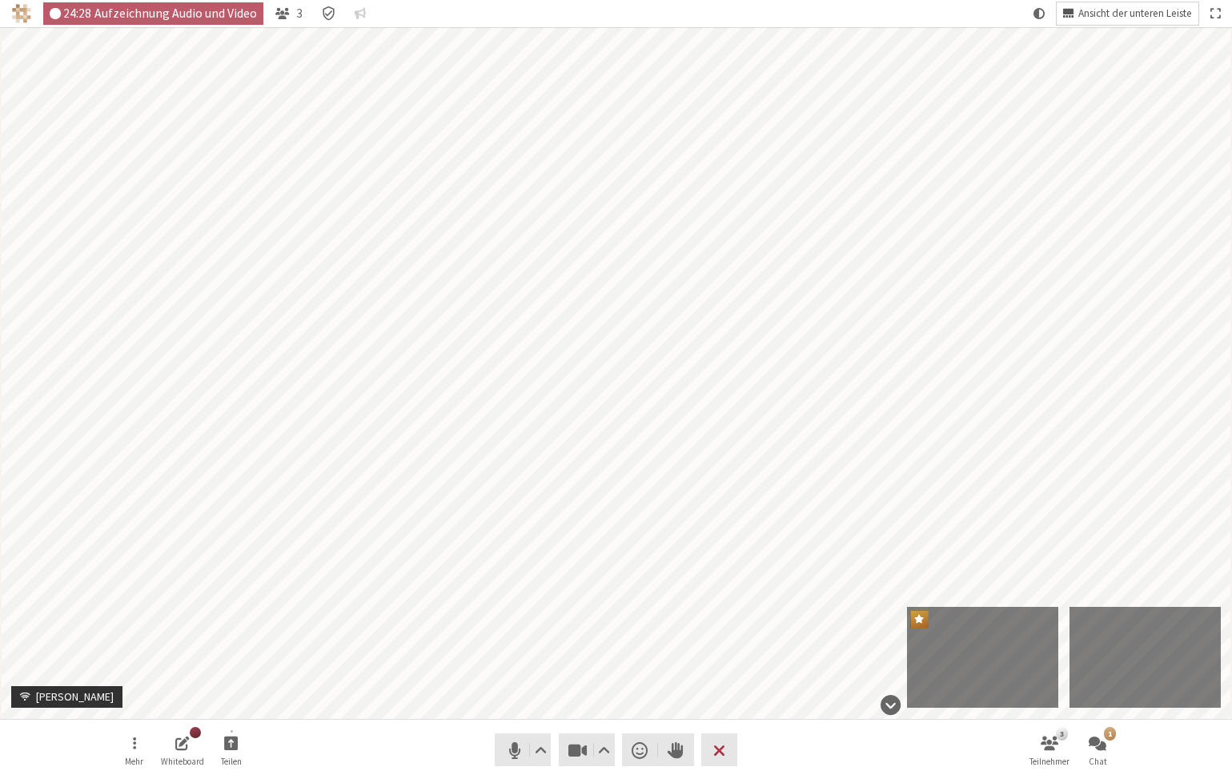
click at [1134, 14] on span "Ansicht der unteren Leiste" at bounding box center [1136, 14] width 114 height 12
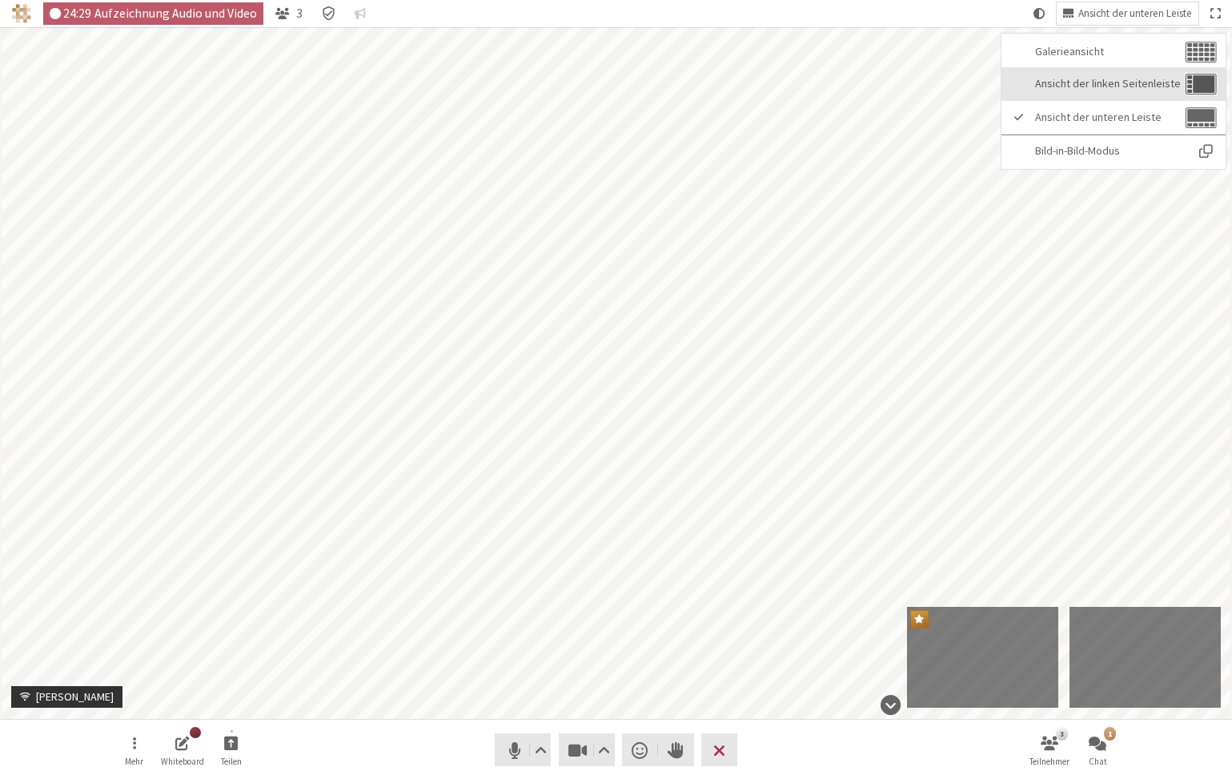
click at [1123, 82] on span "Ansicht der linken Seitenleiste" at bounding box center [1108, 84] width 147 height 12
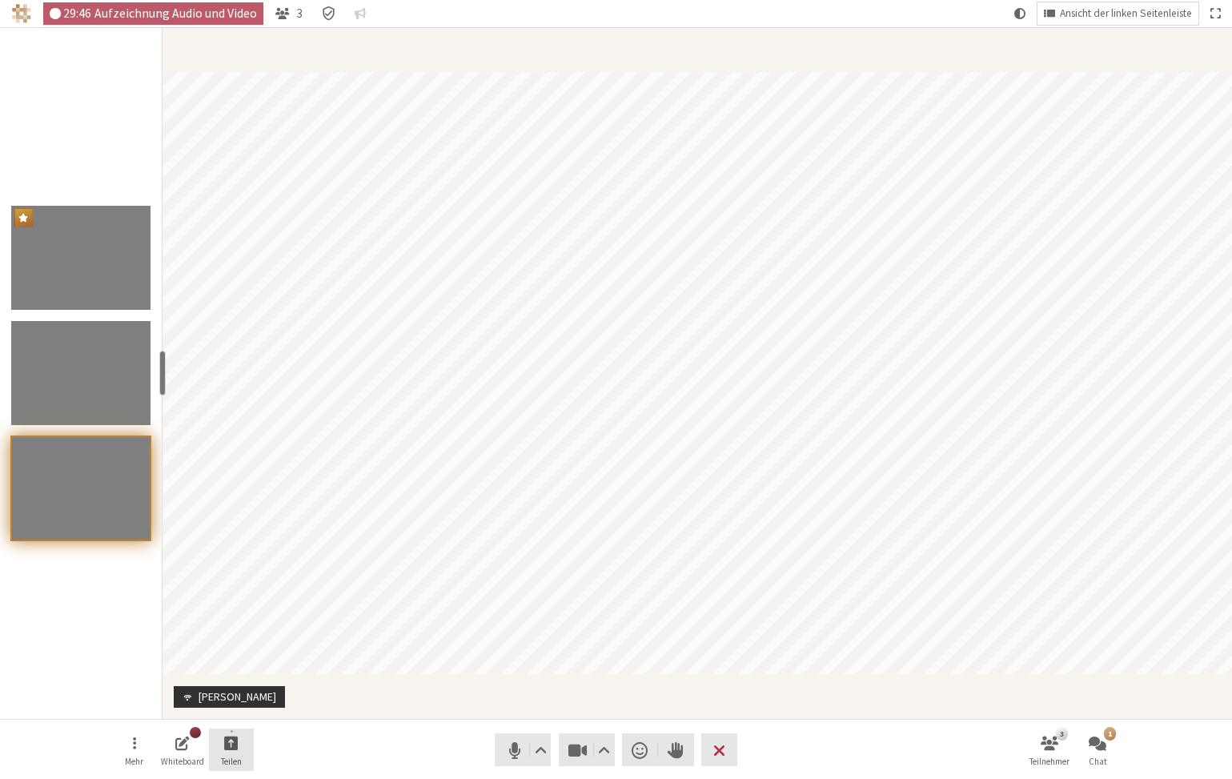
click at [219, 745] on button "Teilen" at bounding box center [231, 750] width 45 height 43
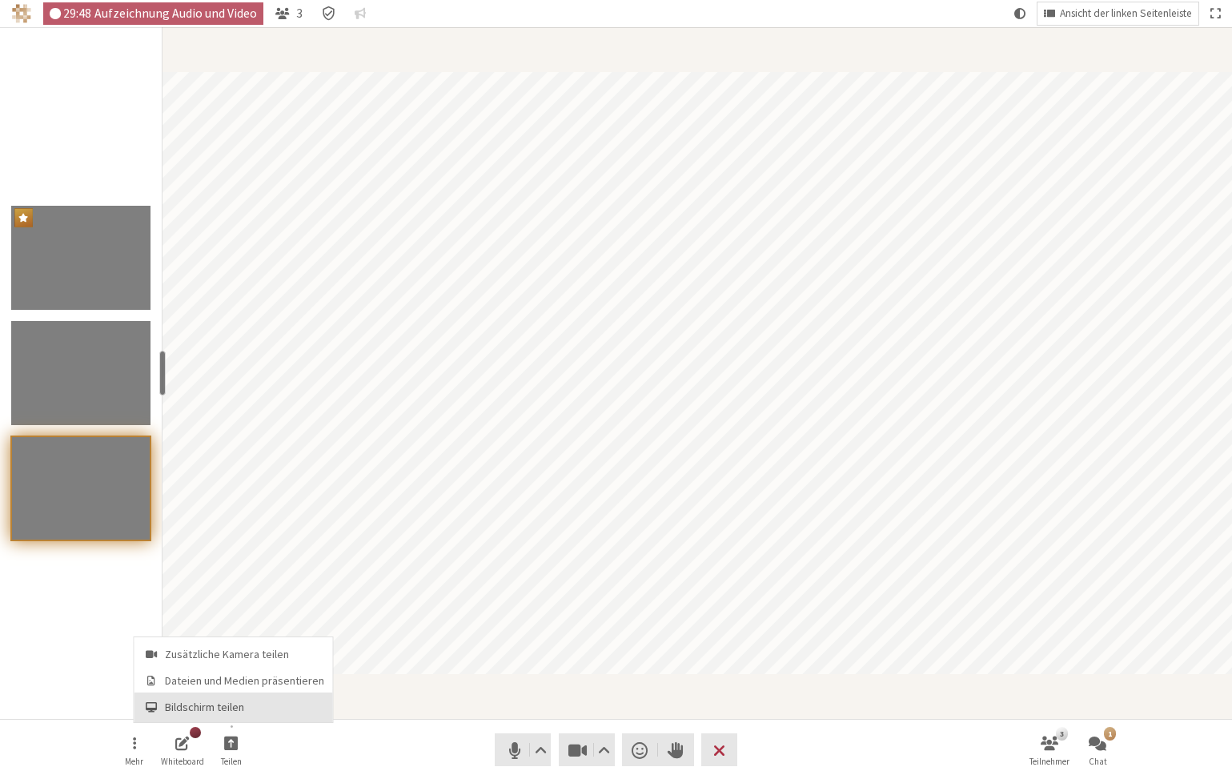
click at [221, 702] on span "Bildschirm teilen" at bounding box center [244, 707] width 159 height 12
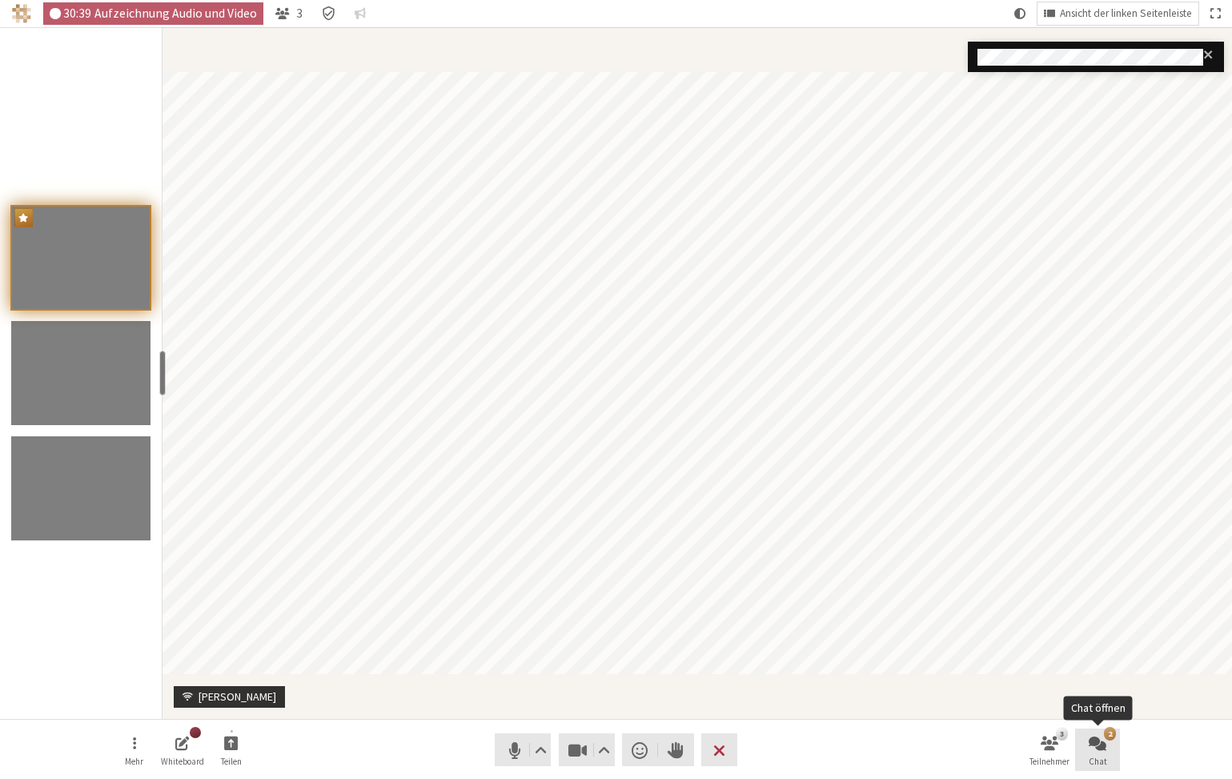
click at [1109, 737] on div "2" at bounding box center [1110, 733] width 12 height 13
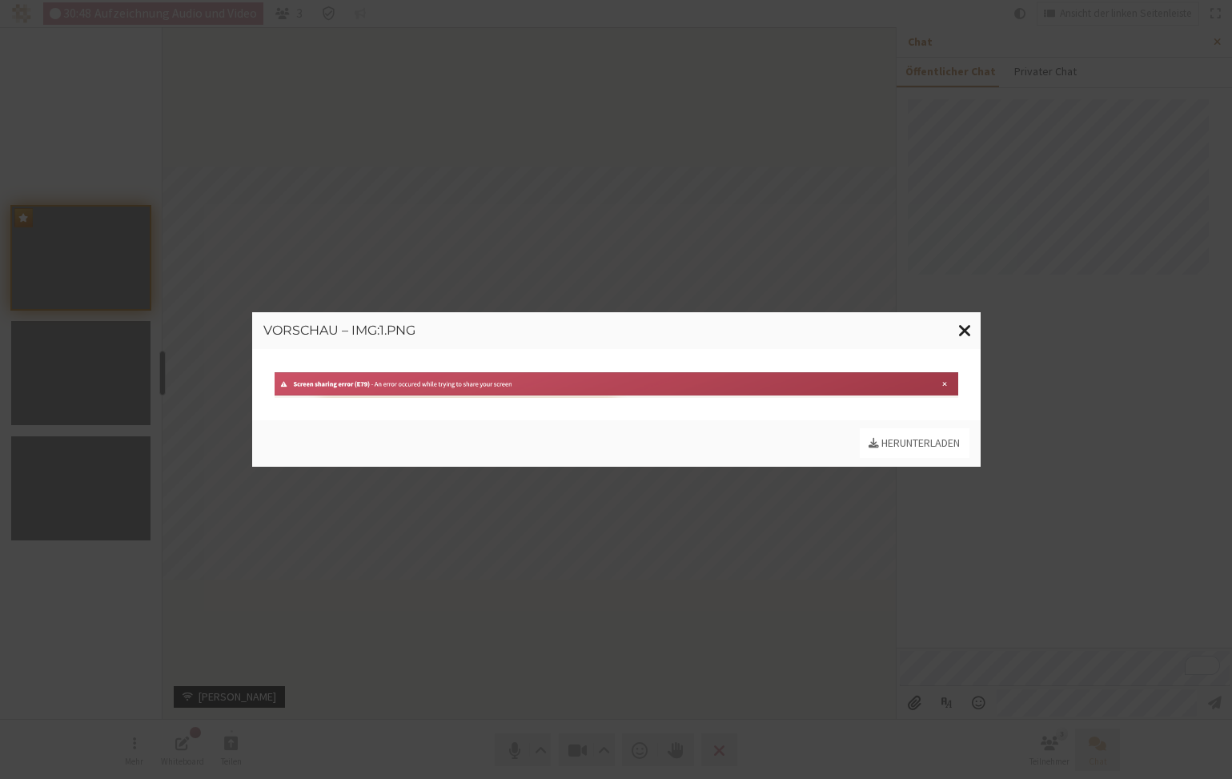
click at [972, 326] on button "Fenster schließen" at bounding box center [965, 330] width 31 height 37
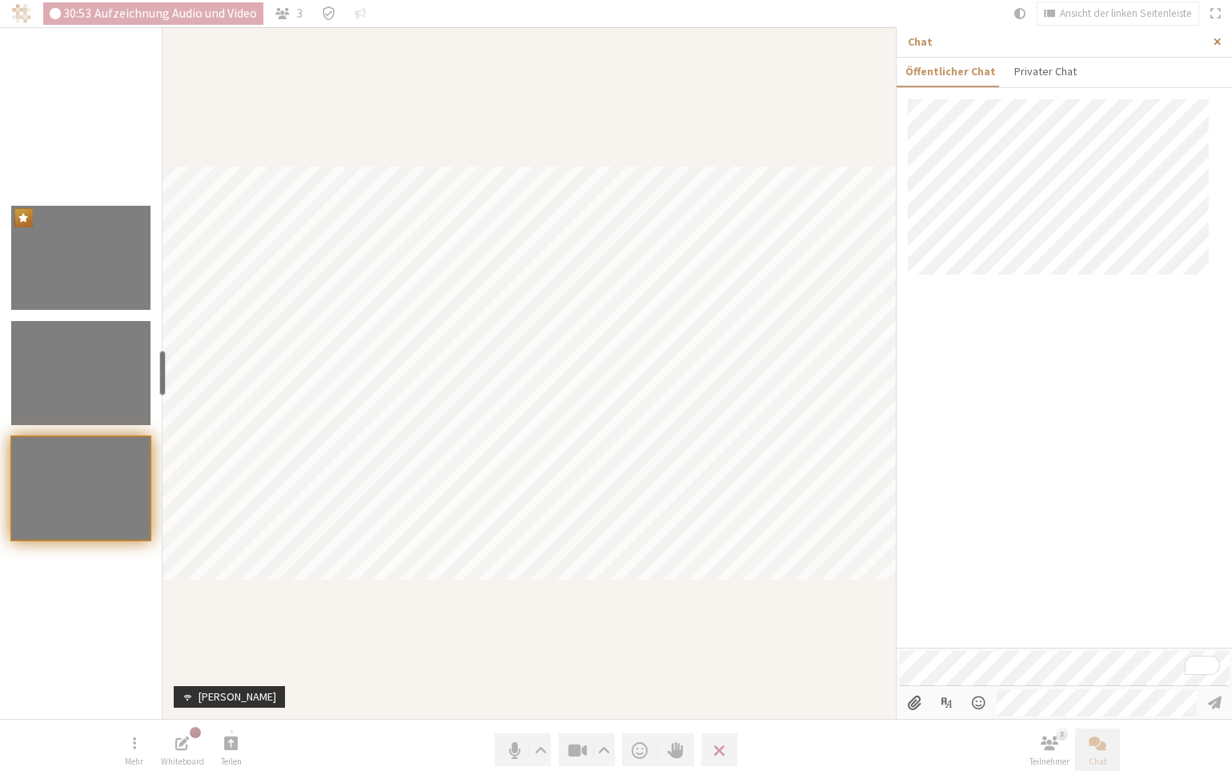
click at [1134, 43] on span "Seitenleiste schließen" at bounding box center [1217, 42] width 7 height 12
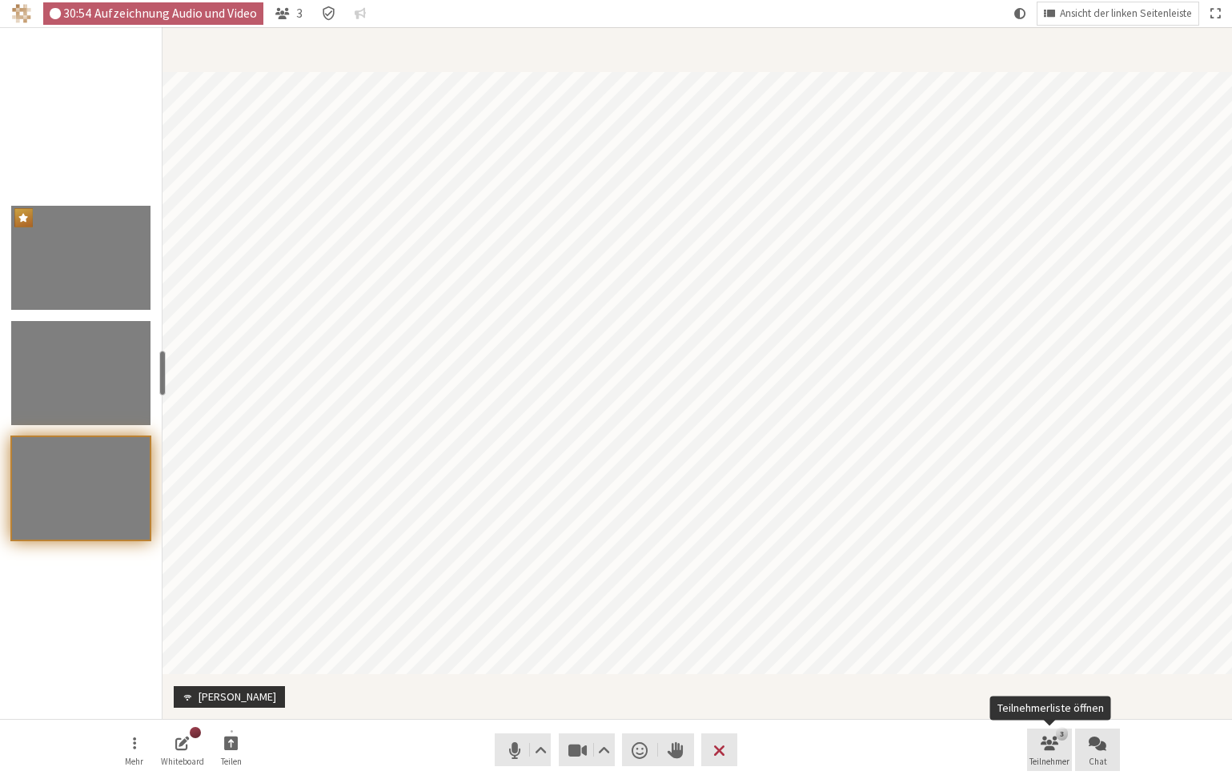
click at [1059, 741] on button "3 Teilnehmer" at bounding box center [1049, 750] width 45 height 43
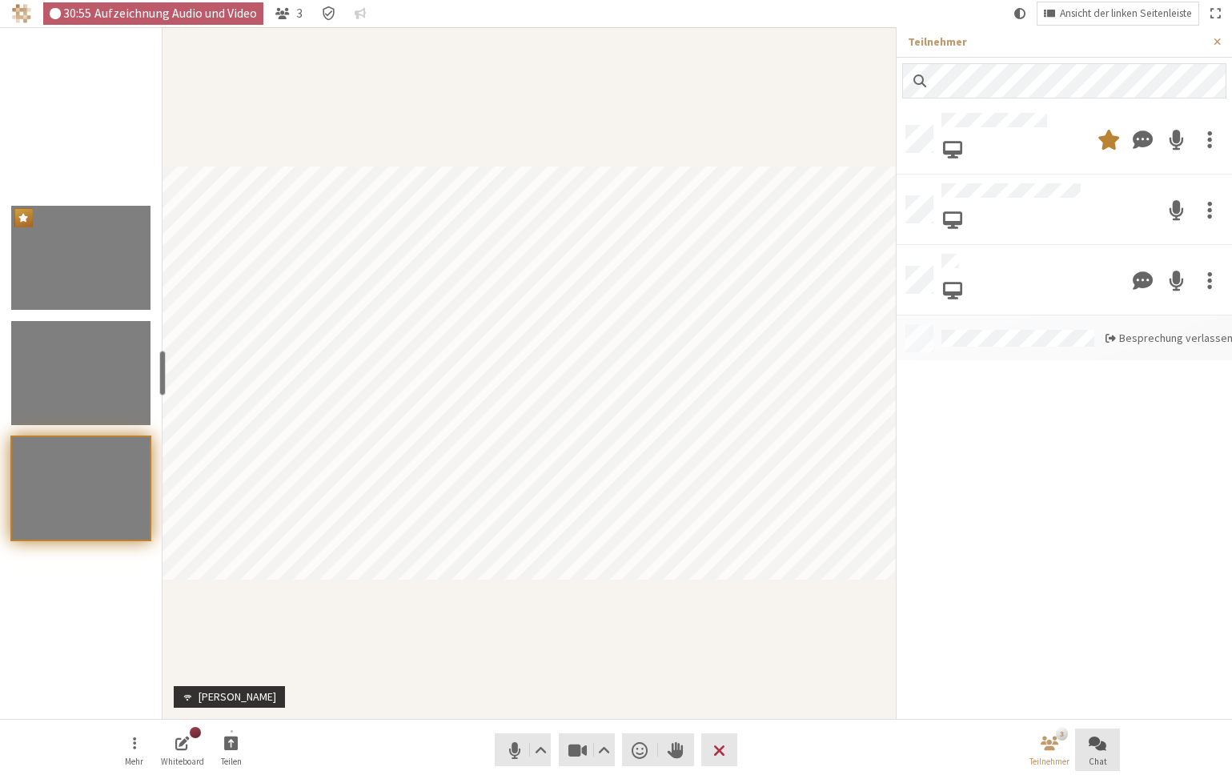
click at [1095, 744] on span "Chat öffnen" at bounding box center [1098, 742] width 18 height 18
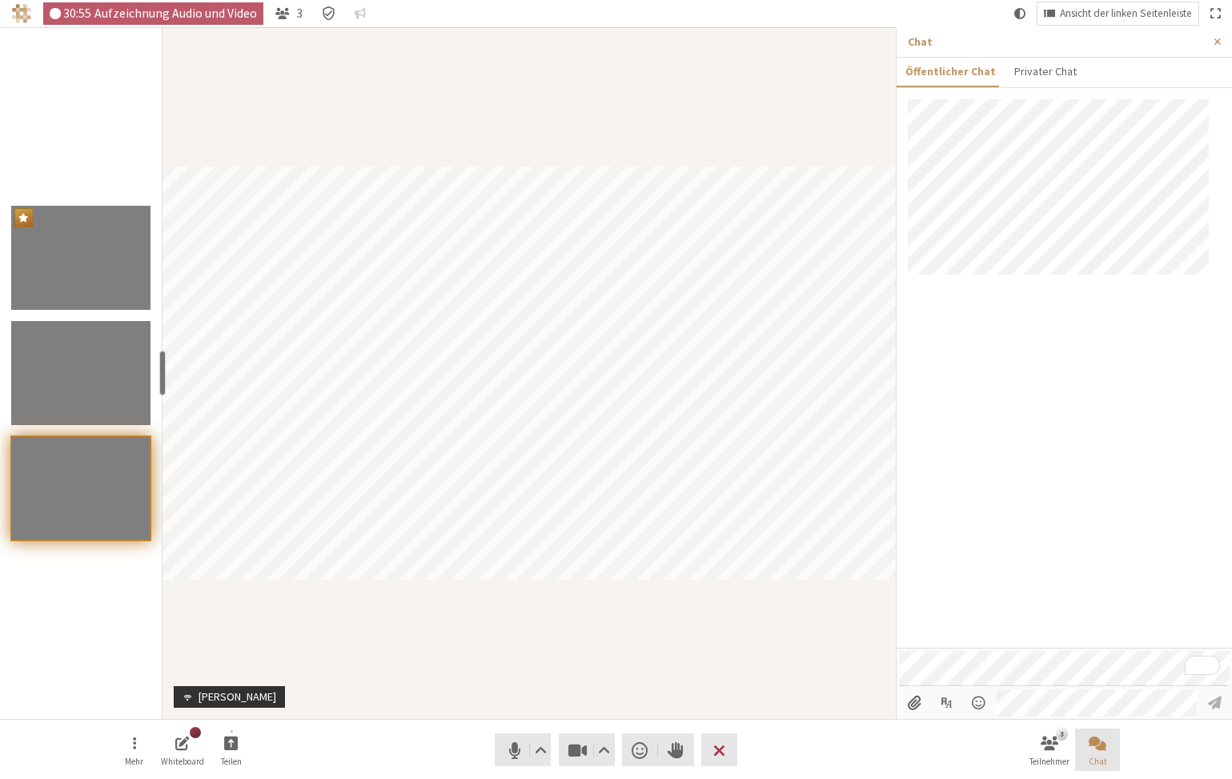
click at [1095, 744] on span "Chat schließen" at bounding box center [1098, 742] width 18 height 18
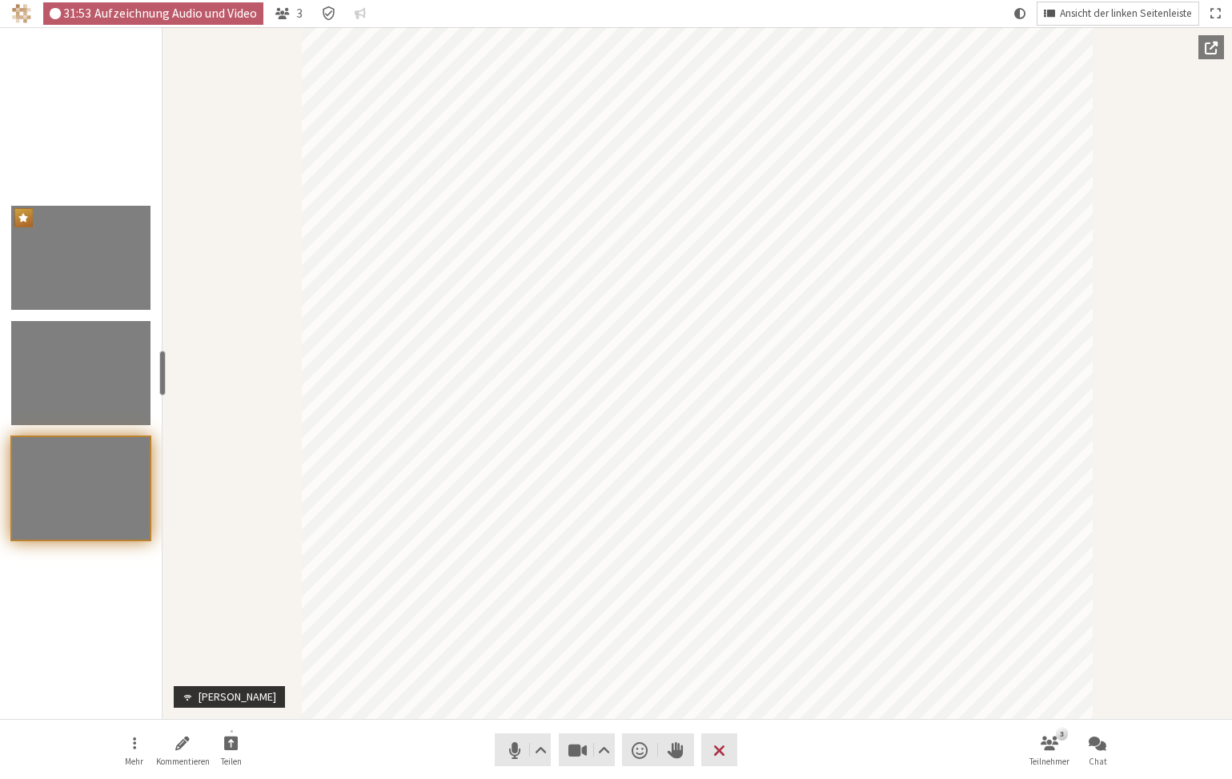
click at [1133, 16] on span "Ansicht der linken Seitenleiste" at bounding box center [1126, 14] width 132 height 12
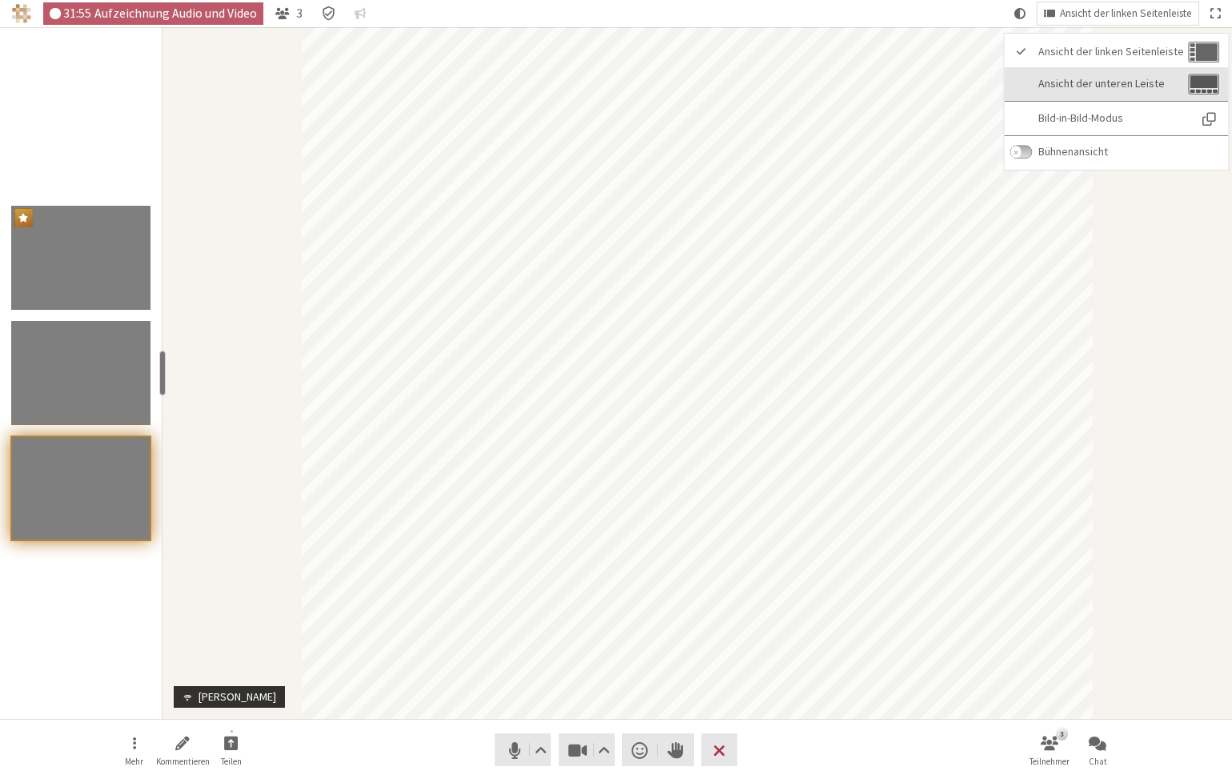
click at [1114, 85] on span "Ansicht der unteren Leiste" at bounding box center [1112, 84] width 147 height 12
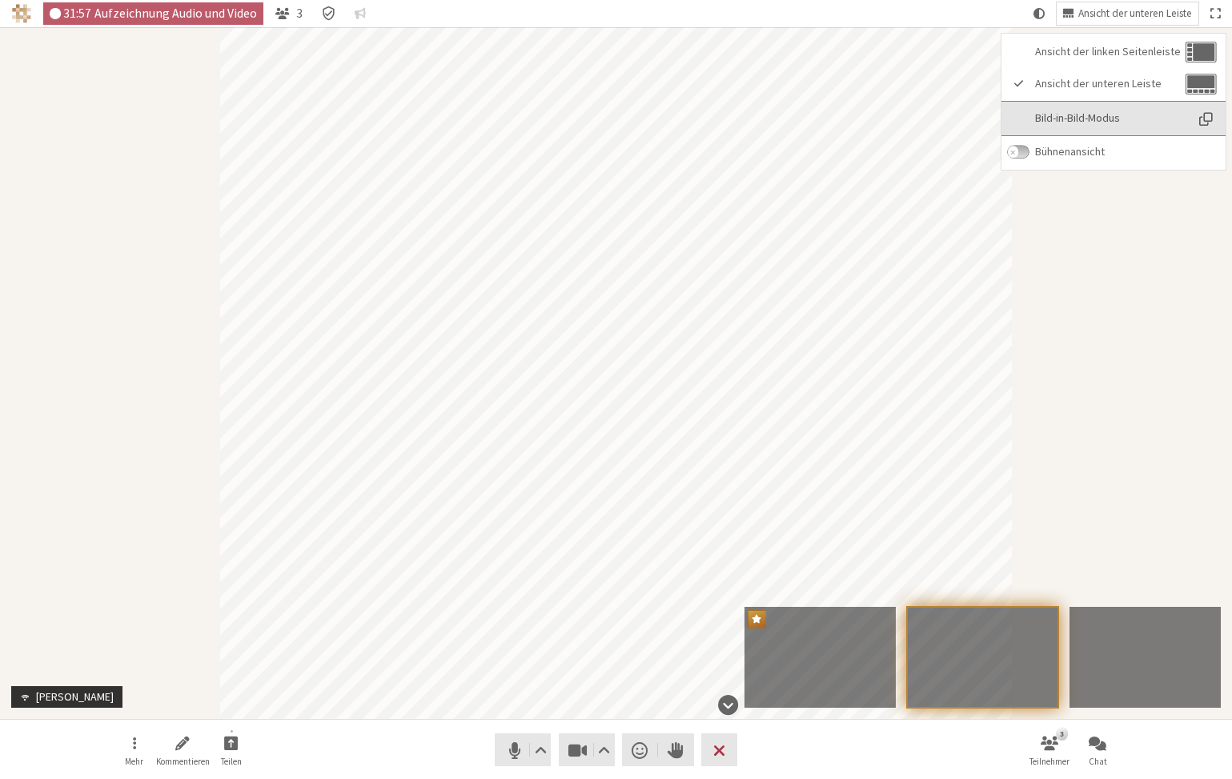
click at [1121, 119] on span "Bild-in-Bild-Modus" at bounding box center [1110, 118] width 150 height 12
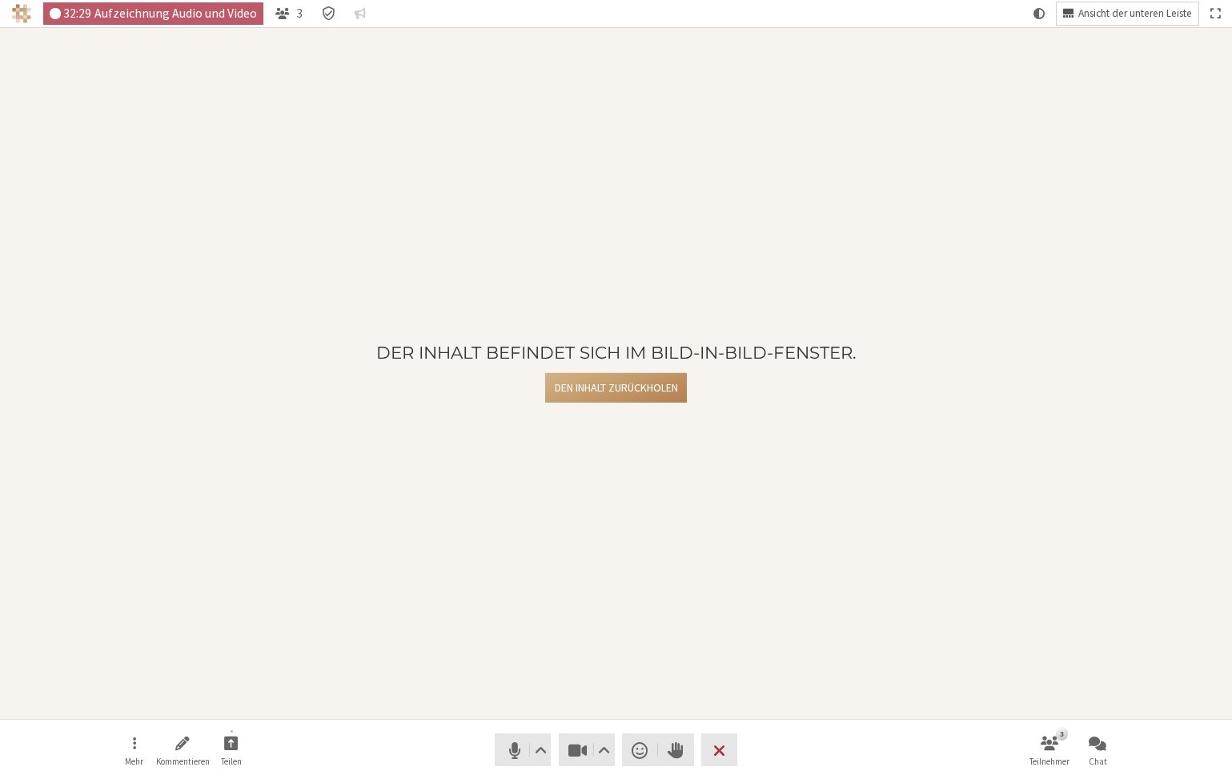
click at [1107, 19] on span "Ansicht der unteren Leiste" at bounding box center [1136, 14] width 114 height 12
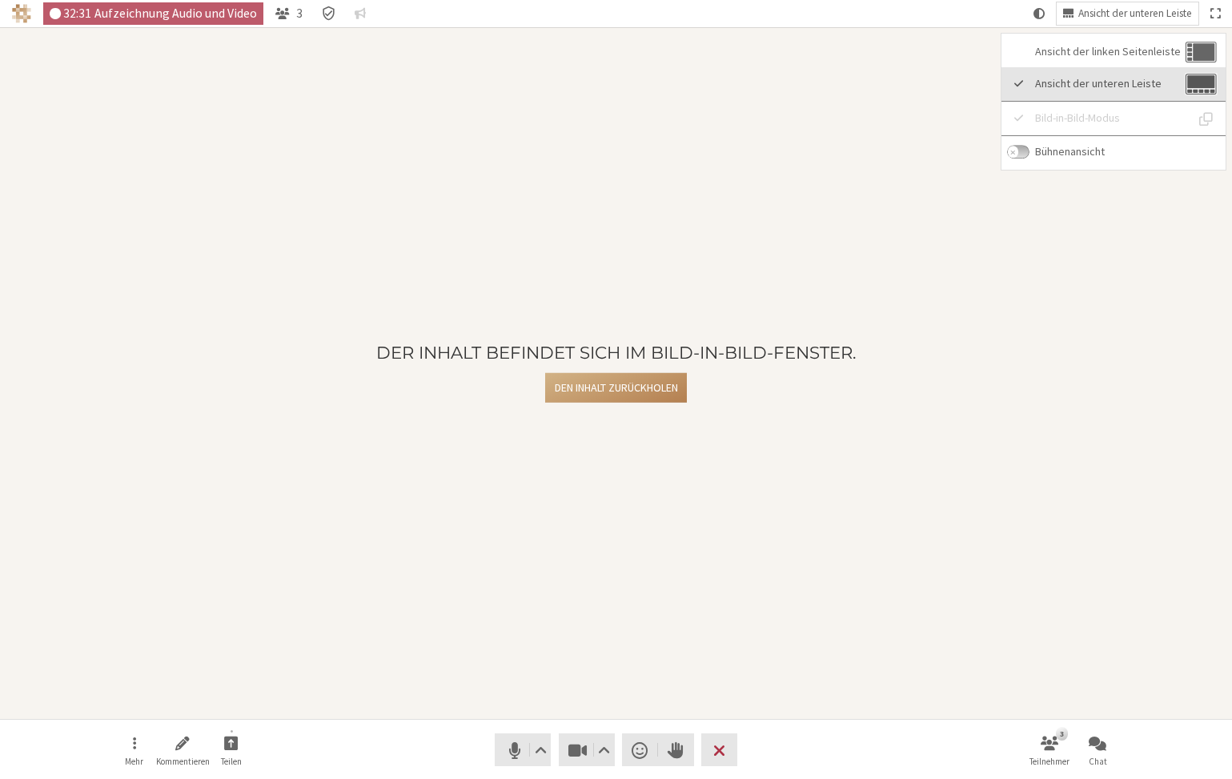
click at [1079, 82] on span "Ansicht der unteren Leiste" at bounding box center [1108, 84] width 147 height 12
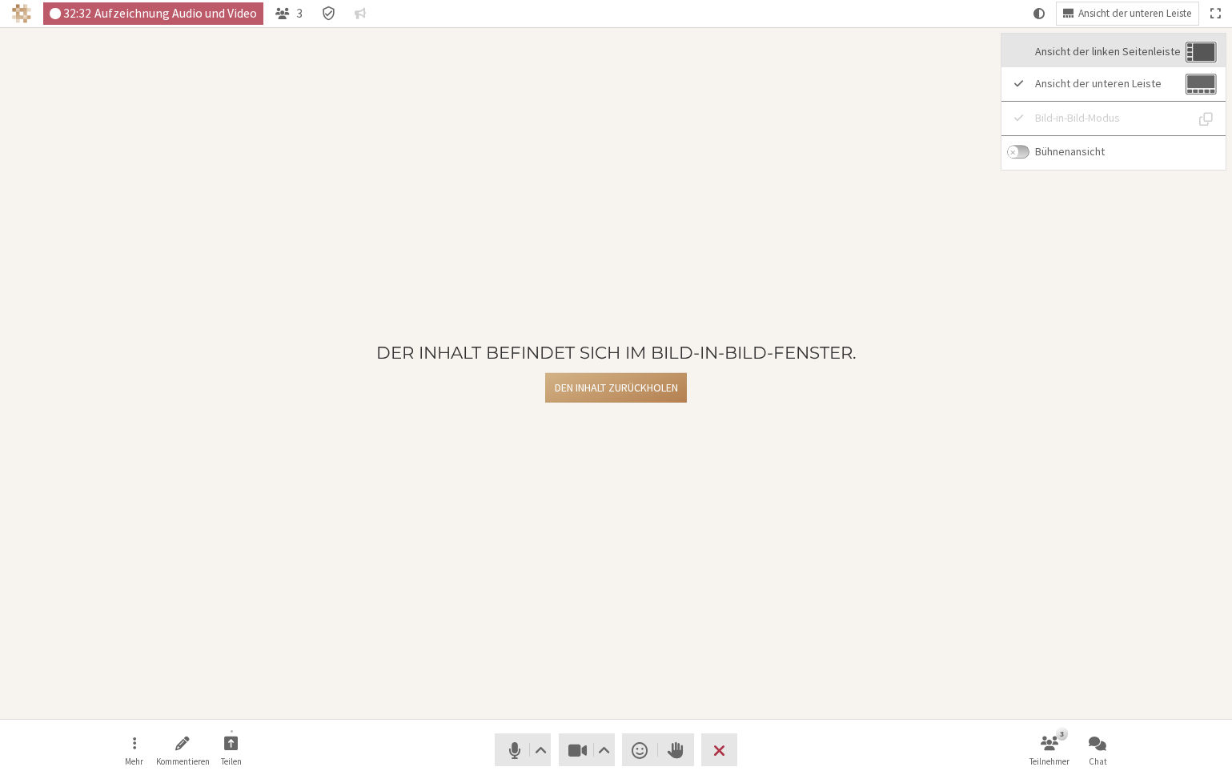
click at [1088, 54] on span "Ansicht der linken Seitenleiste" at bounding box center [1108, 52] width 147 height 12
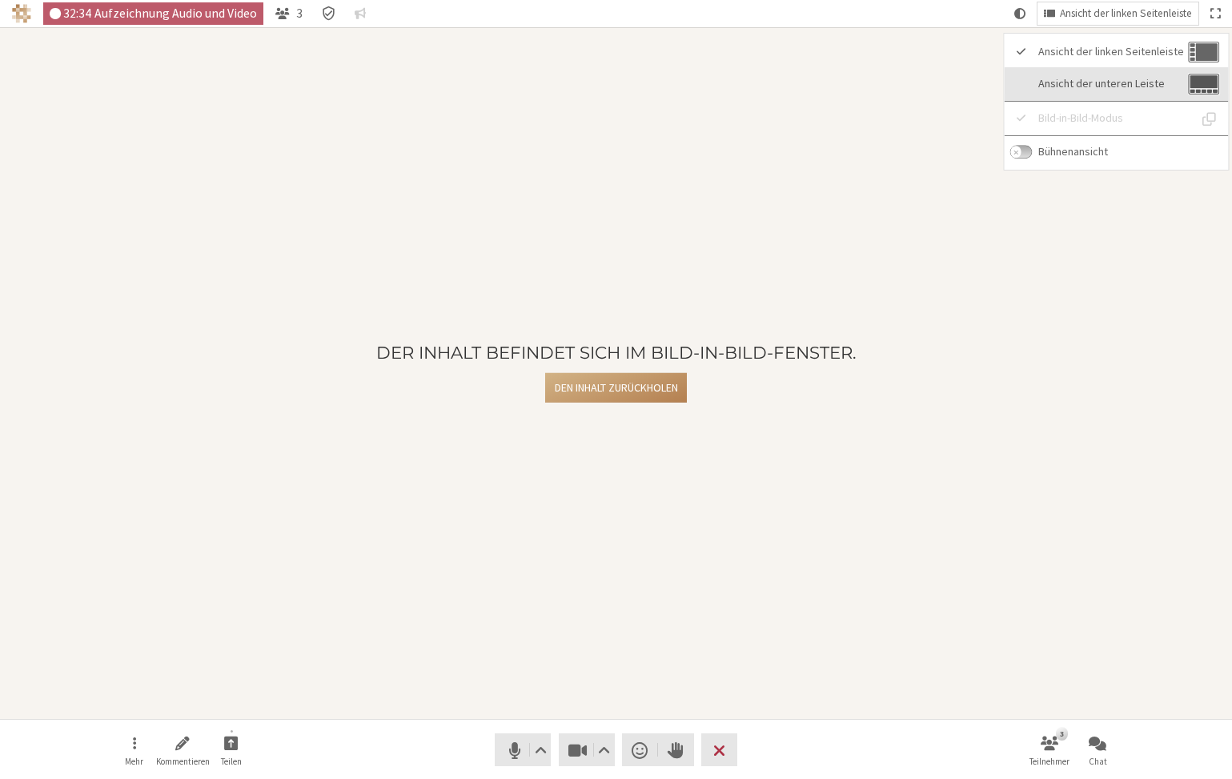
click at [1090, 78] on span "Ansicht der unteren Leiste" at bounding box center [1112, 84] width 147 height 12
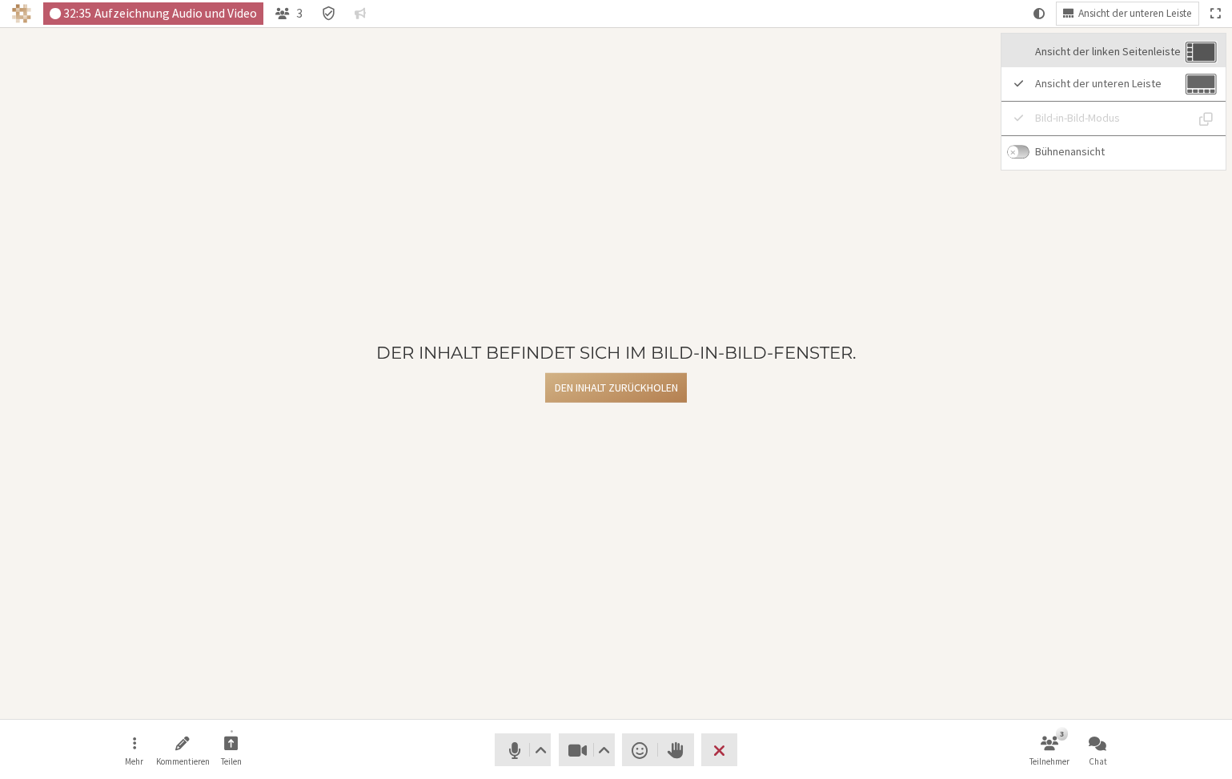
click at [1101, 47] on span "Ansicht der linken Seitenleiste" at bounding box center [1108, 52] width 147 height 12
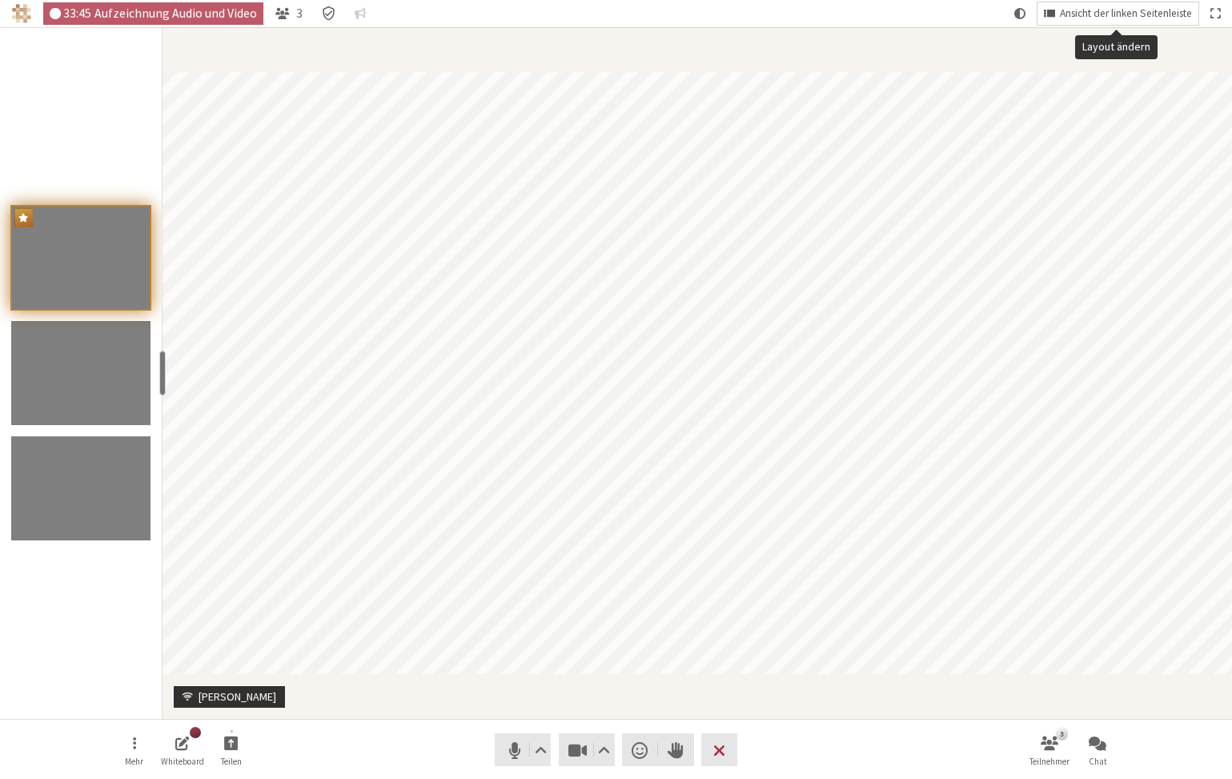
click at [1134, 12] on span "Ansicht der linken Seitenleiste" at bounding box center [1126, 14] width 132 height 12
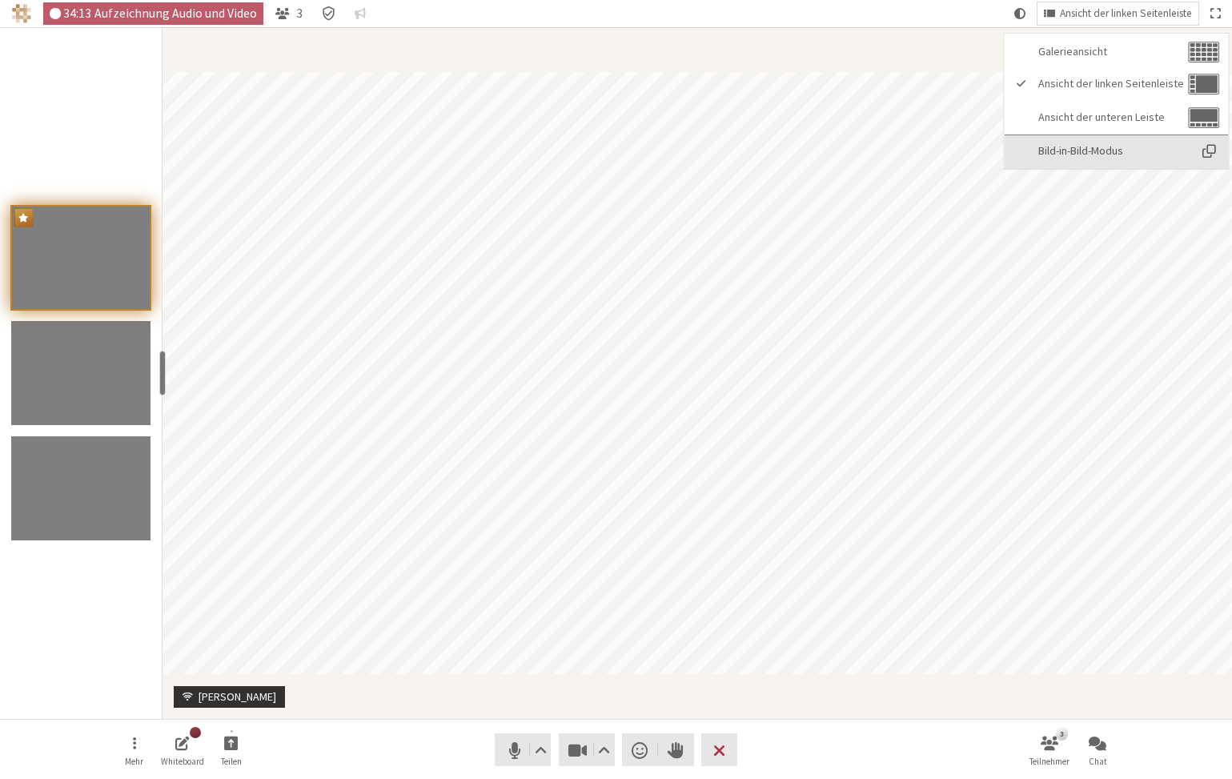
click at [1126, 155] on span "Bild-in-Bild-Modus" at bounding box center [1114, 151] width 150 height 12
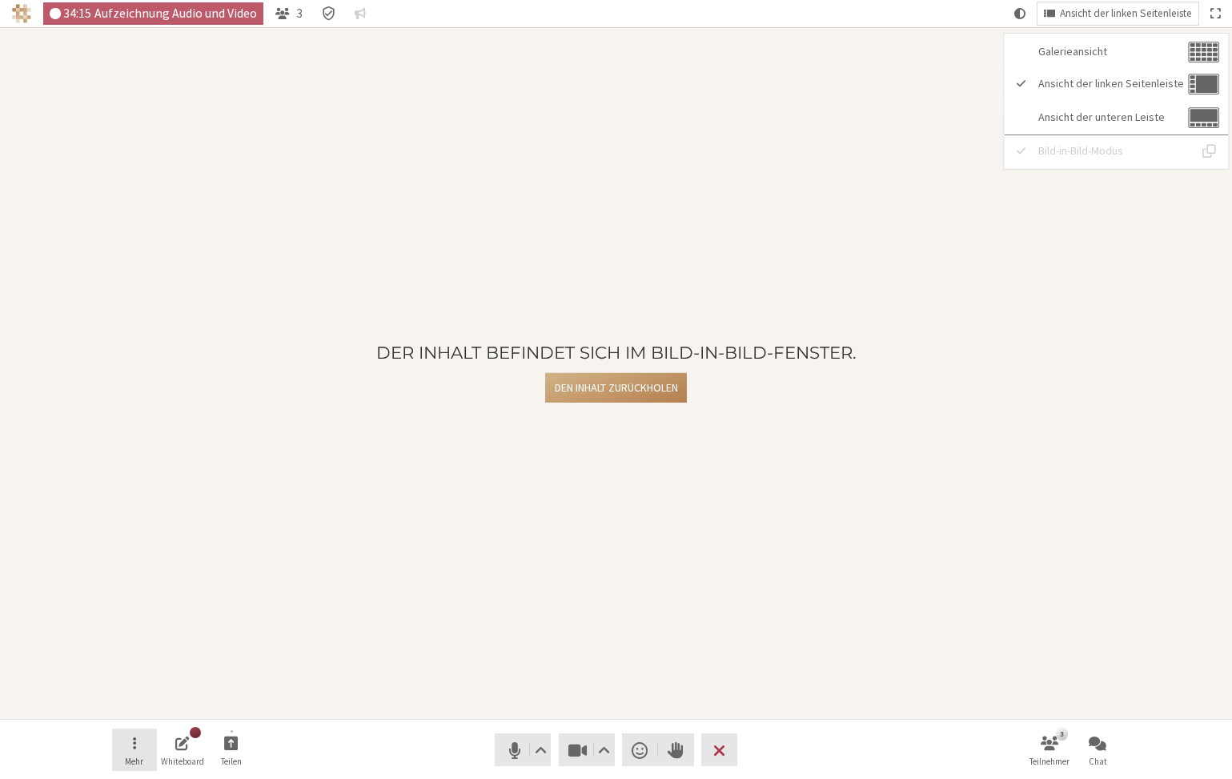
click at [135, 738] on button "Mehr" at bounding box center [134, 750] width 45 height 43
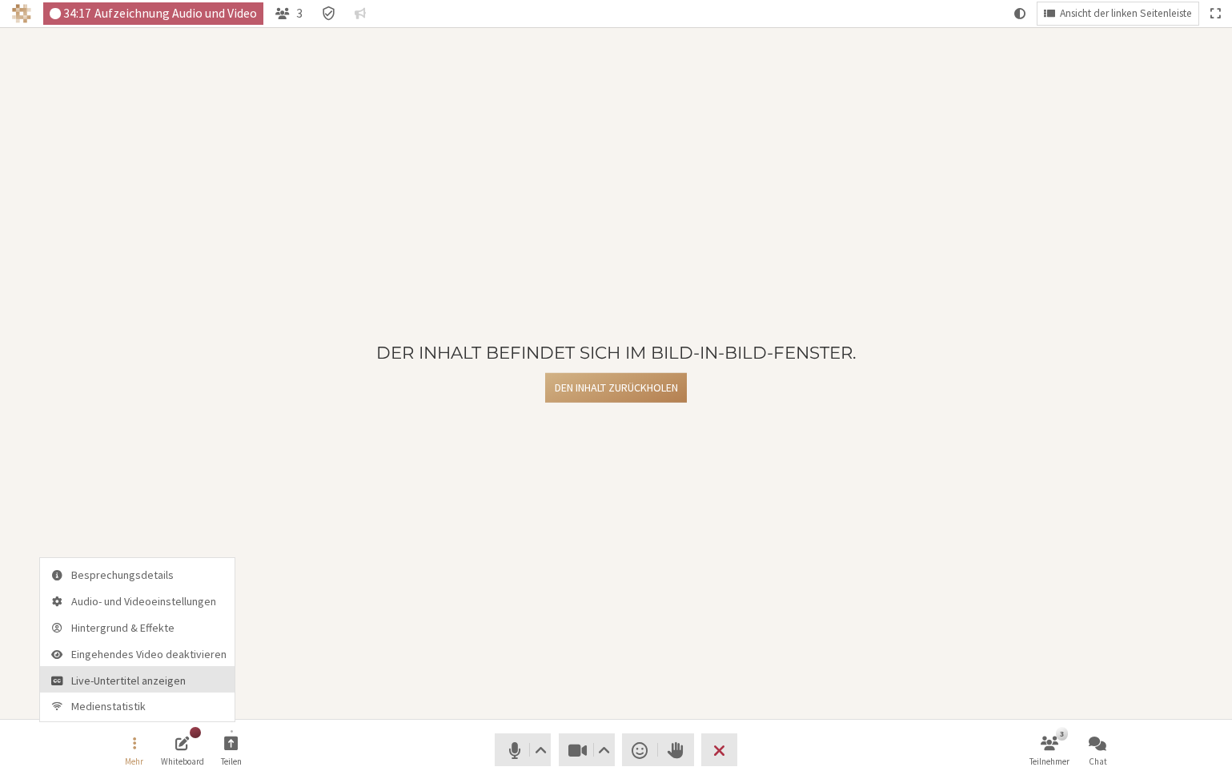
click at [130, 677] on span "Live-Untertitel anzeigen" at bounding box center [148, 681] width 155 height 12
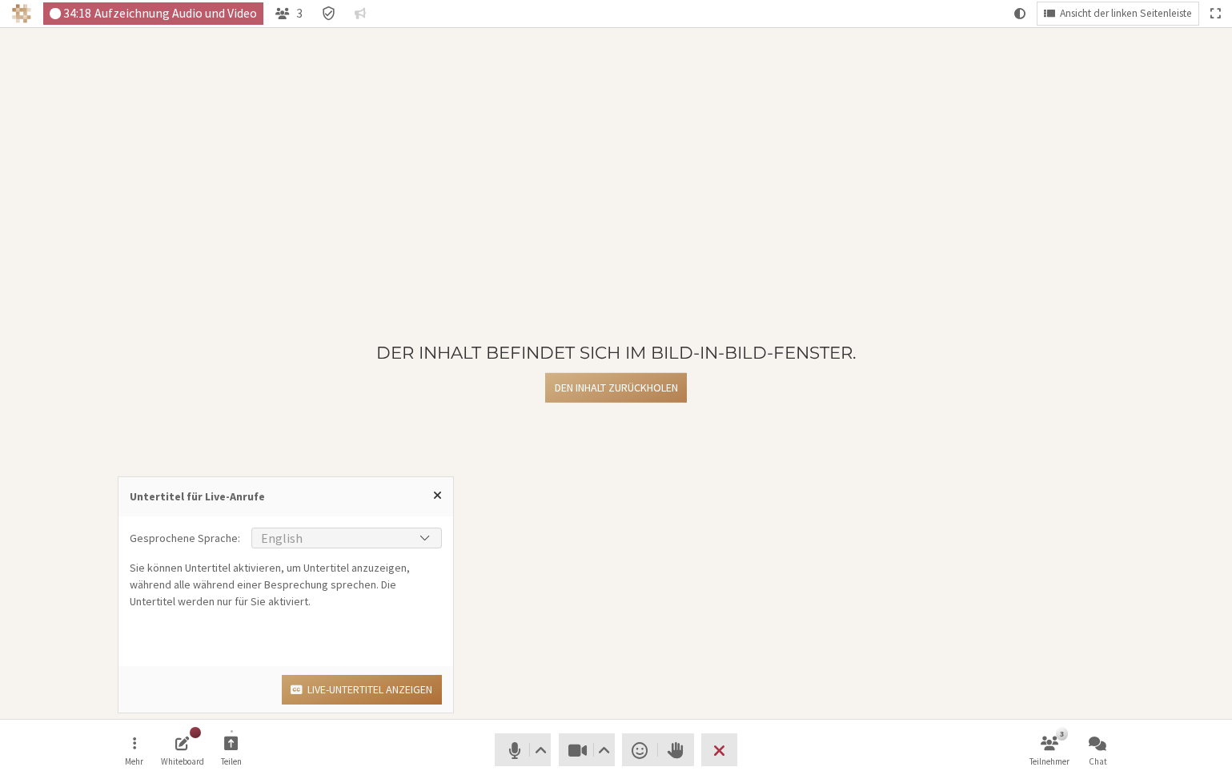
click at [319, 689] on button "Live-Untertitel anzeigen" at bounding box center [361, 690] width 159 height 30
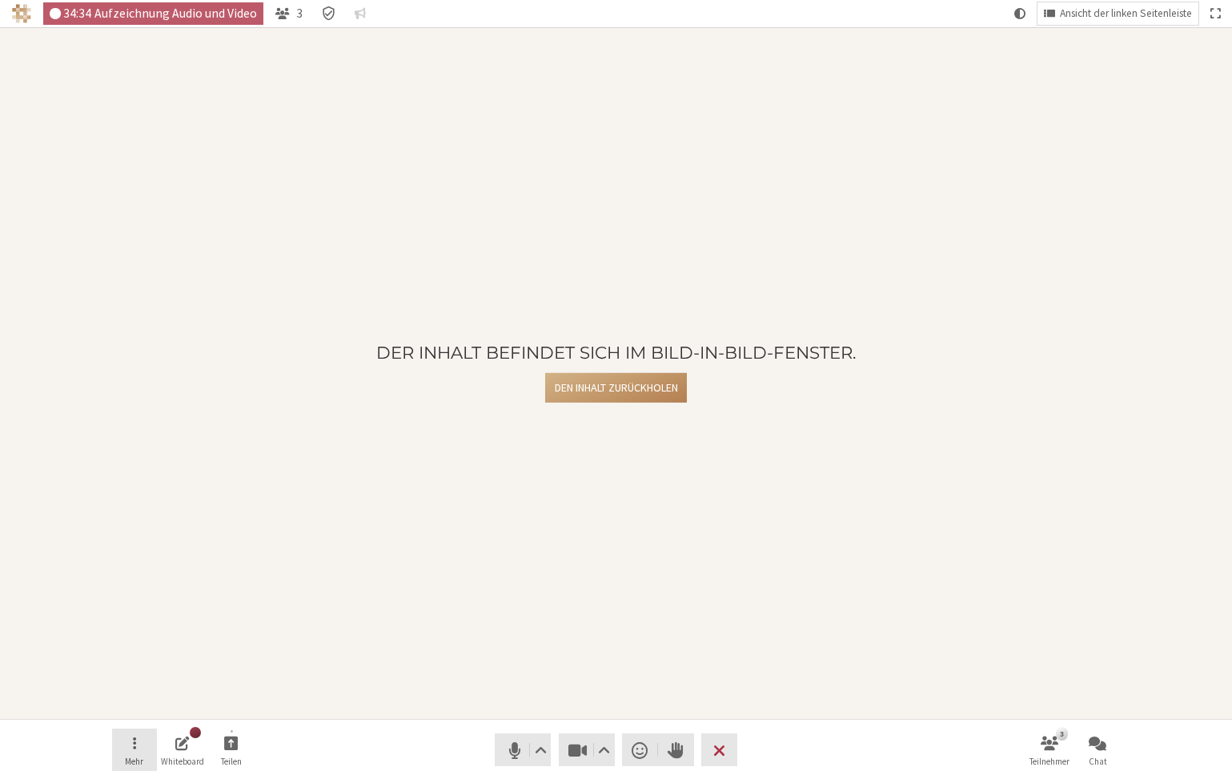
click at [135, 746] on button "Mehr" at bounding box center [134, 750] width 45 height 43
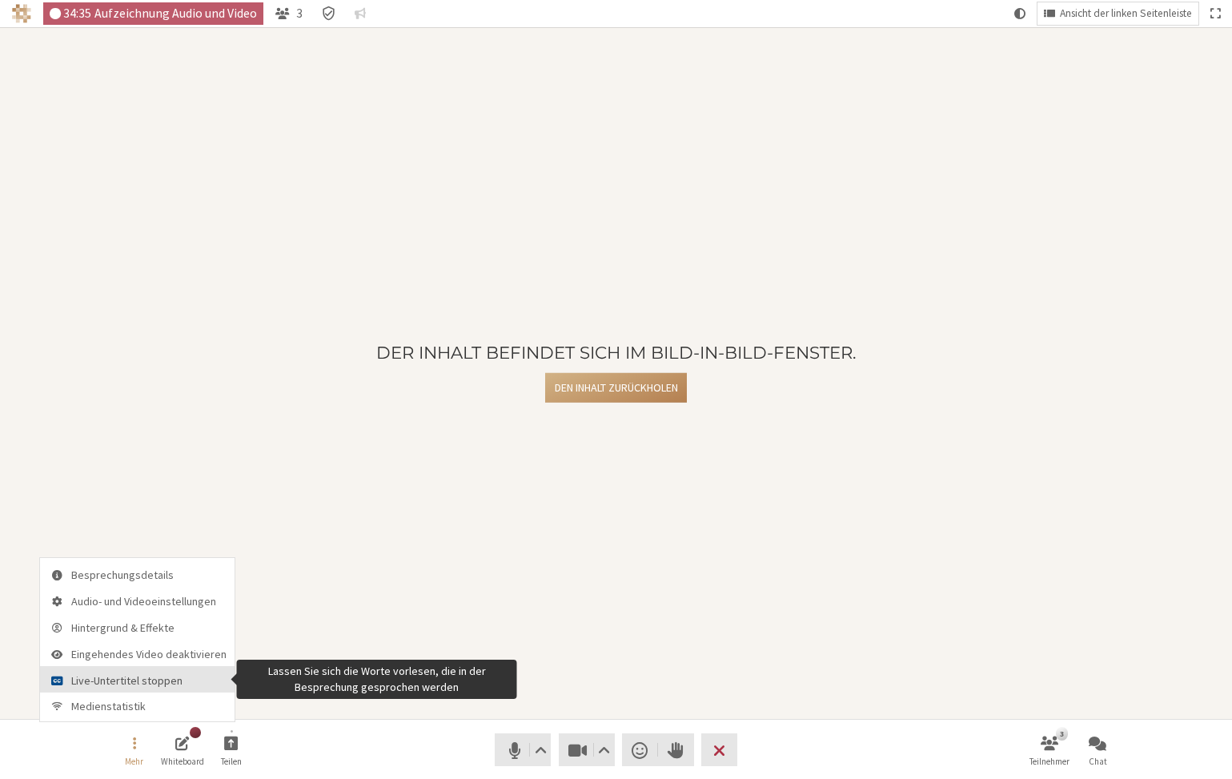
click at [130, 677] on span "Live-Untertitel stoppen" at bounding box center [148, 681] width 155 height 12
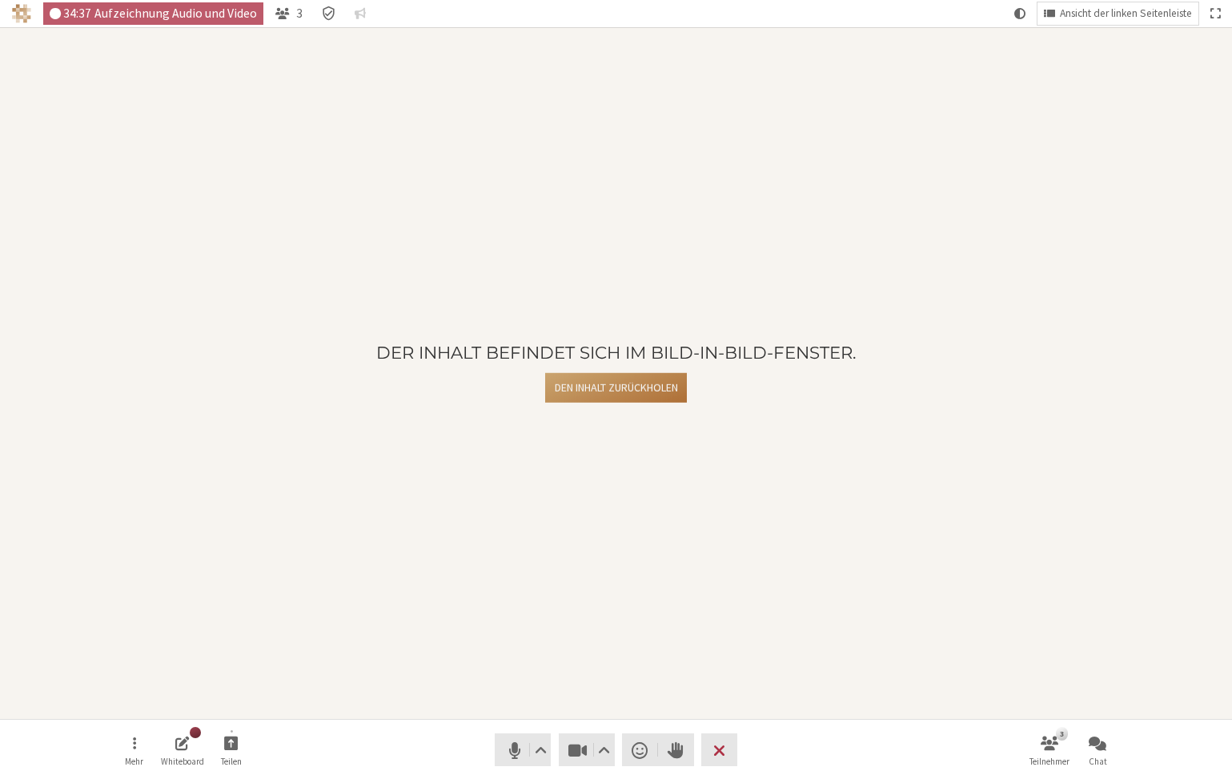
click at [608, 396] on button "Den Inhalt zurückholen" at bounding box center [615, 388] width 141 height 30
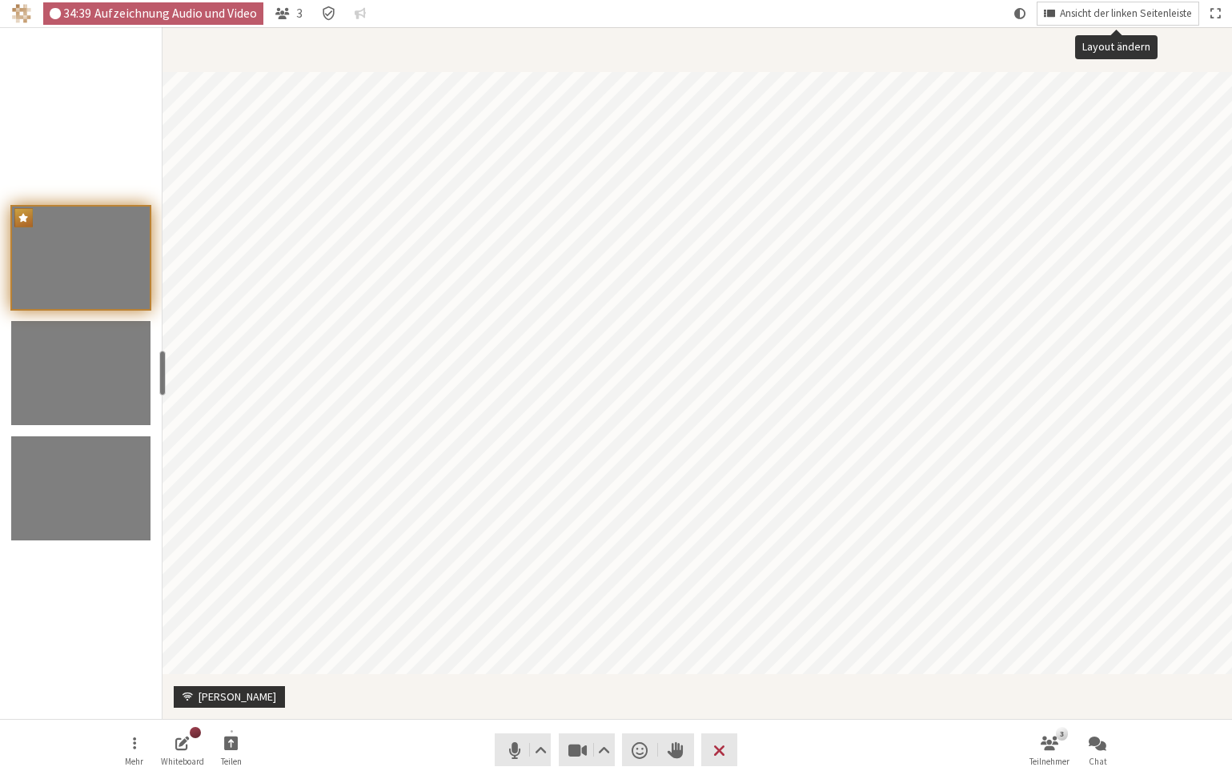
click at [1134, 10] on span "Ansicht der linken Seitenleiste" at bounding box center [1126, 14] width 132 height 12
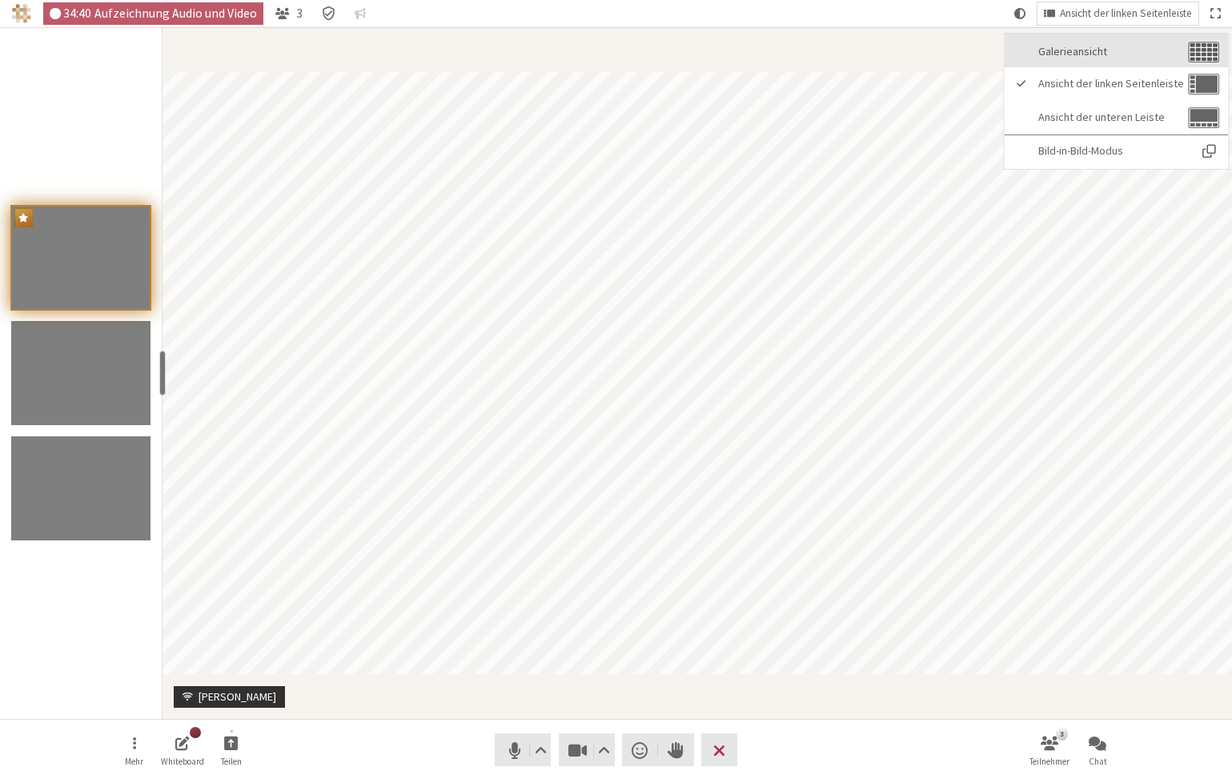
click at [1113, 46] on button "Galerieansicht" at bounding box center [1117, 51] width 224 height 34
